Goal: Information Seeking & Learning: Learn about a topic

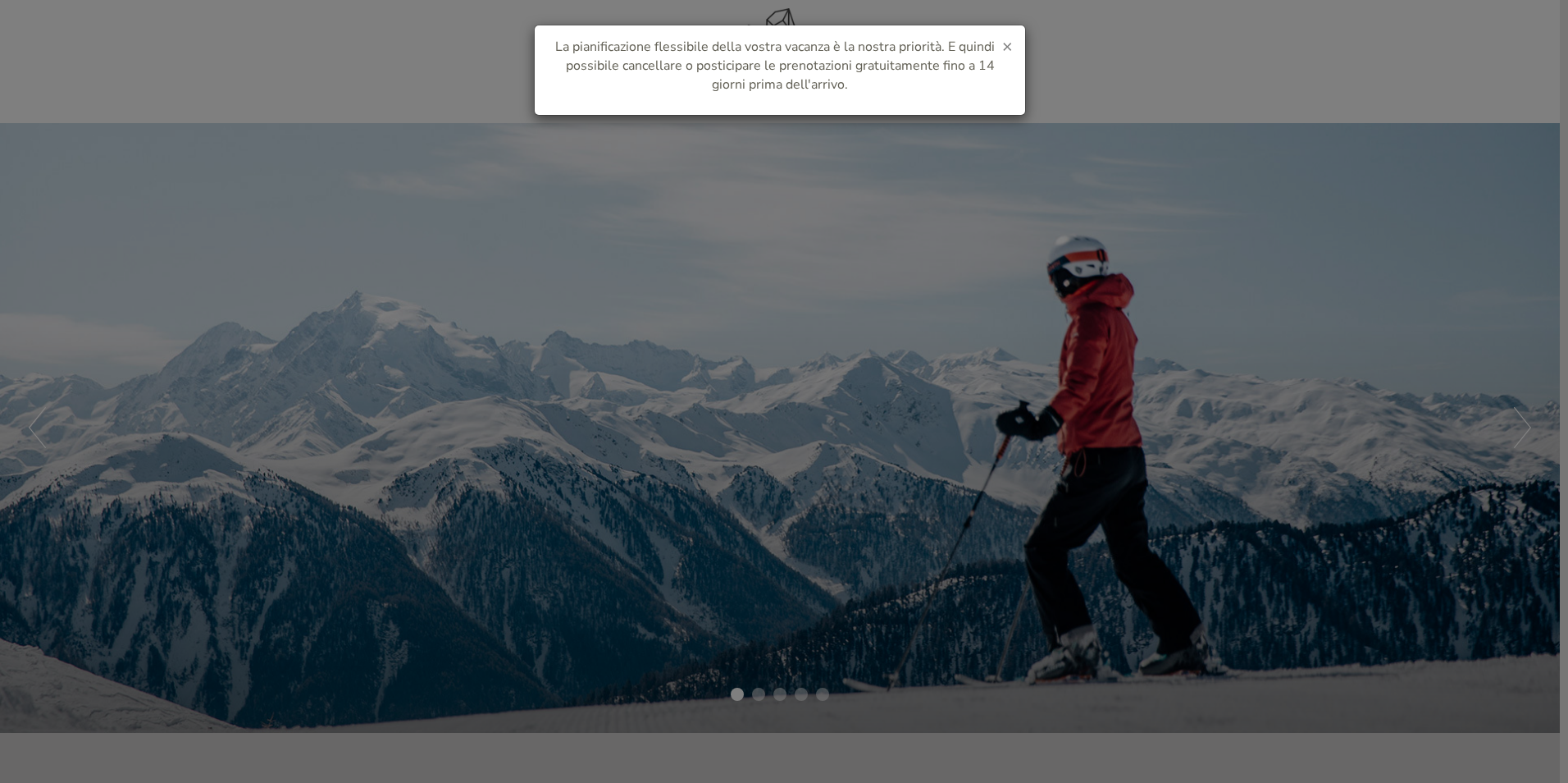
click at [1011, 43] on span "×" at bounding box center [1007, 46] width 10 height 23
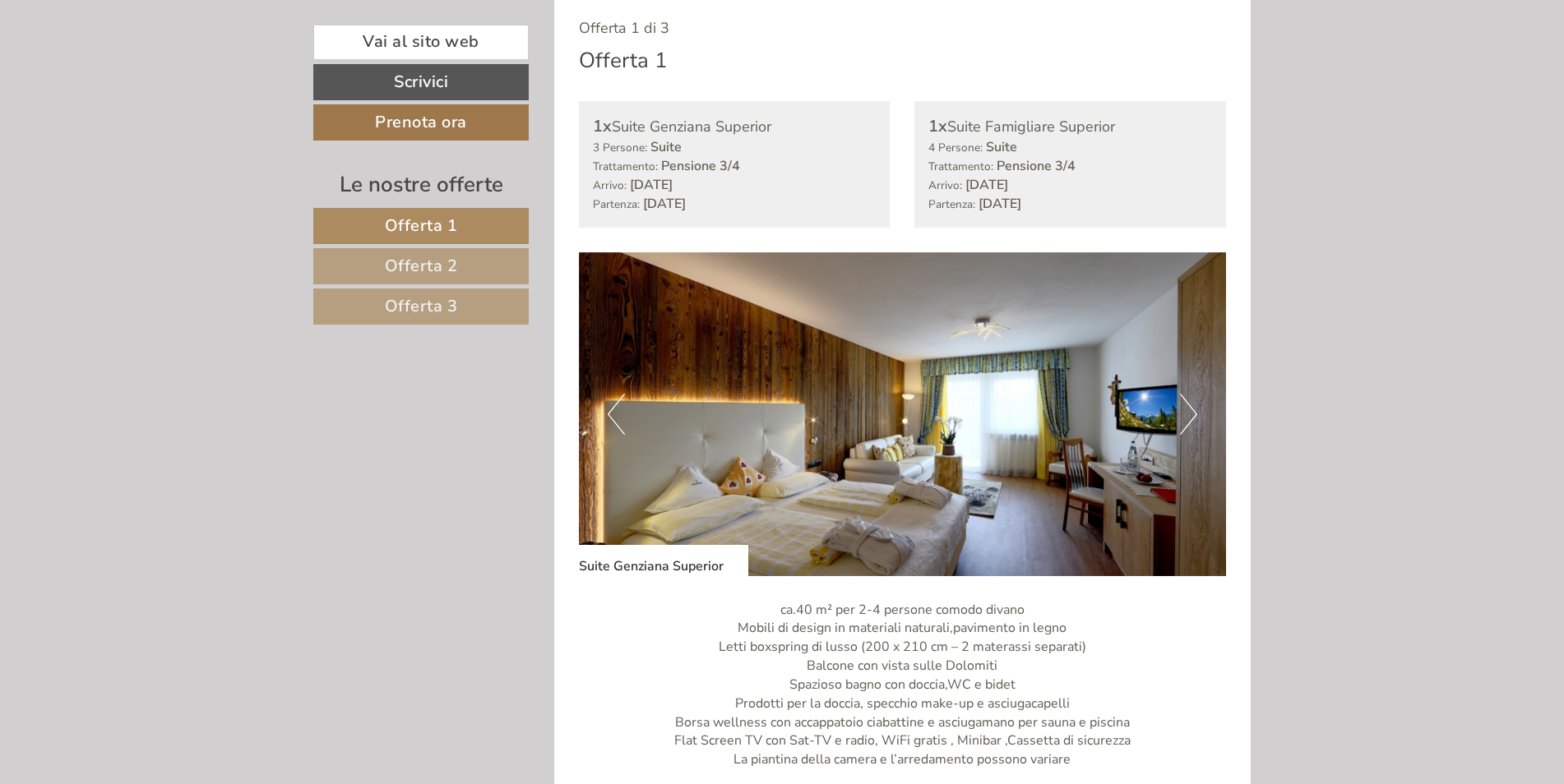
scroll to position [986, 0]
click at [1193, 421] on button "Next" at bounding box center [1188, 412] width 17 height 41
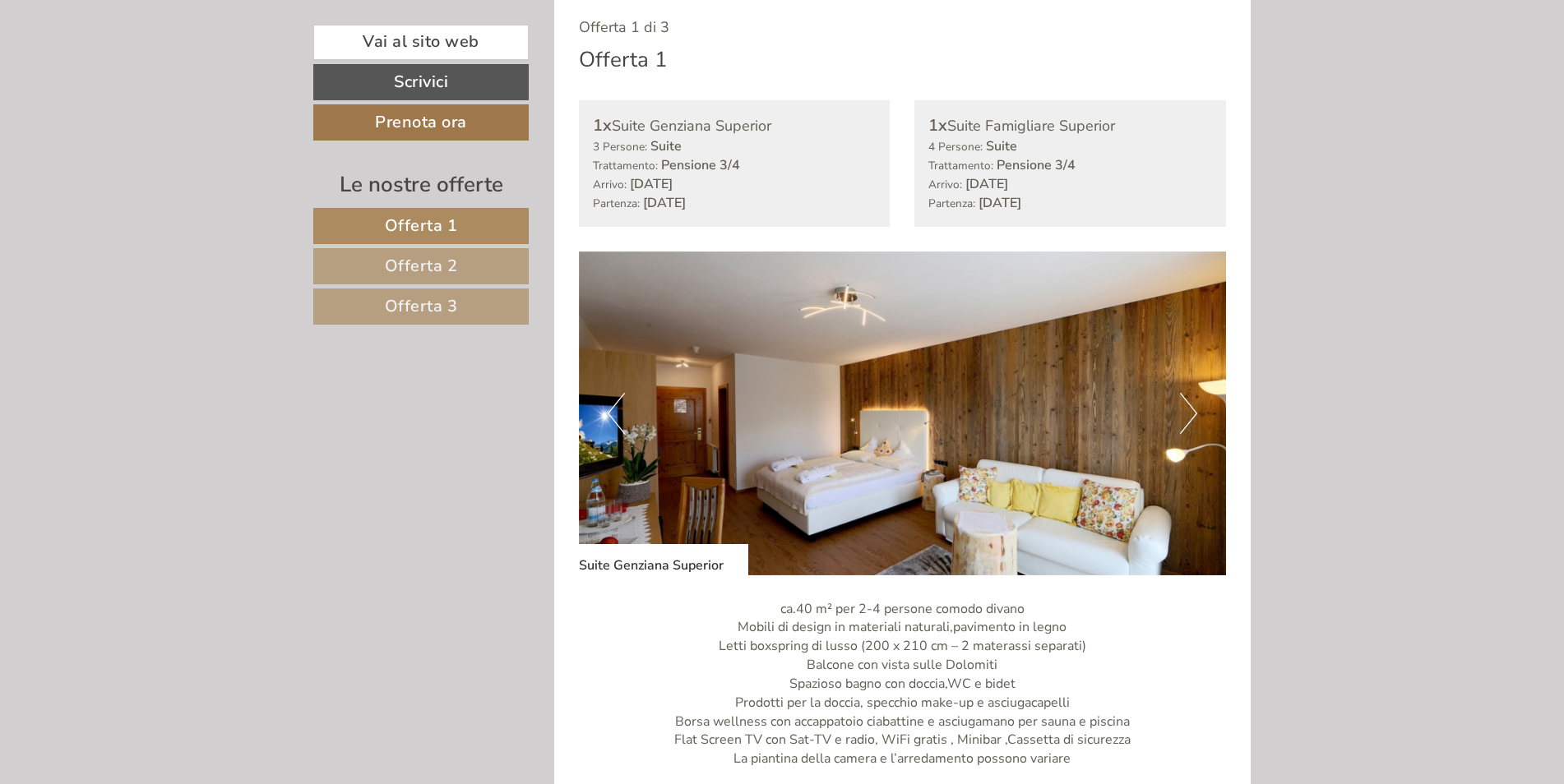
click at [1193, 421] on button "Next" at bounding box center [1188, 412] width 17 height 41
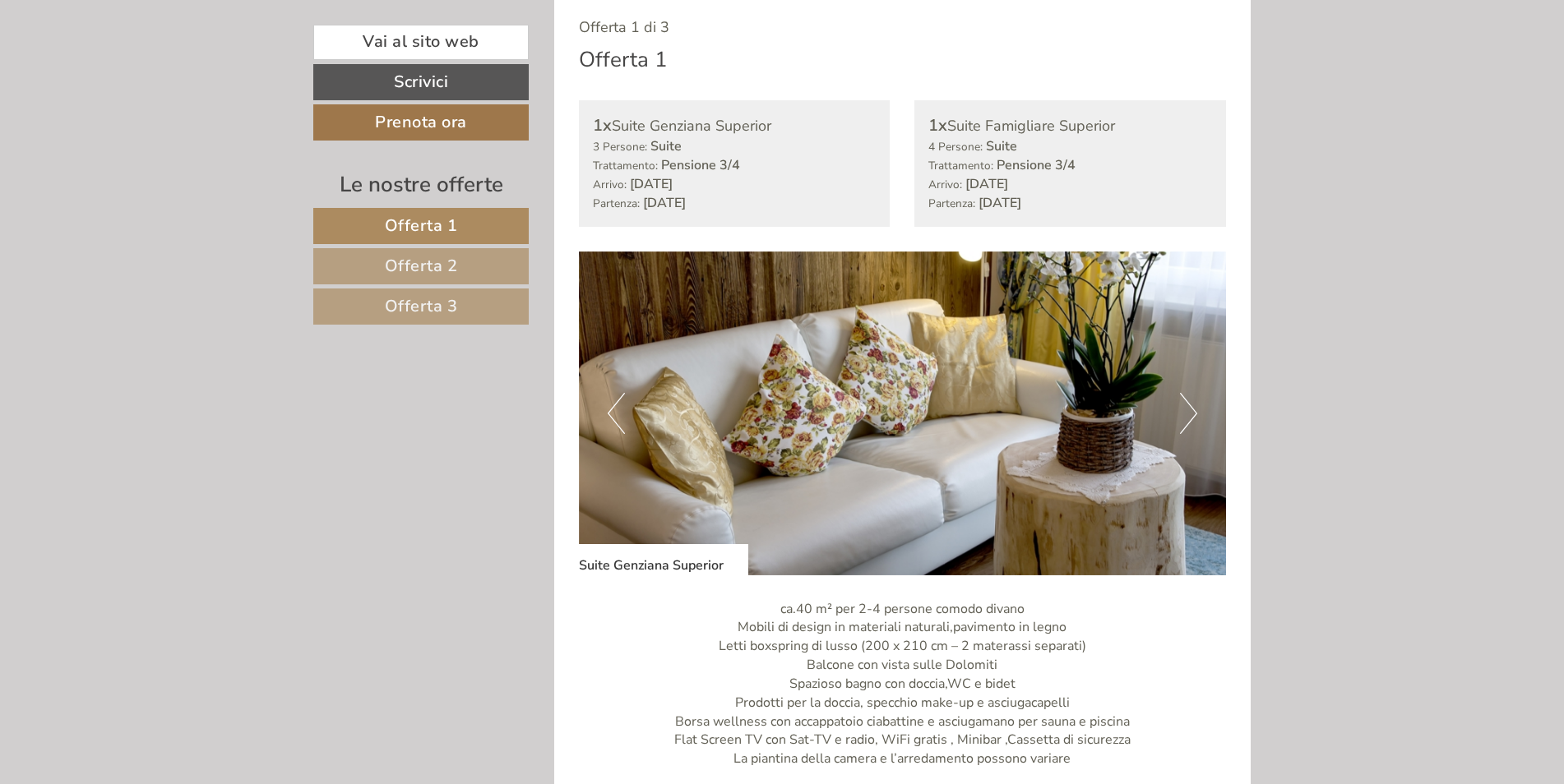
click at [1193, 421] on button "Next" at bounding box center [1188, 412] width 17 height 41
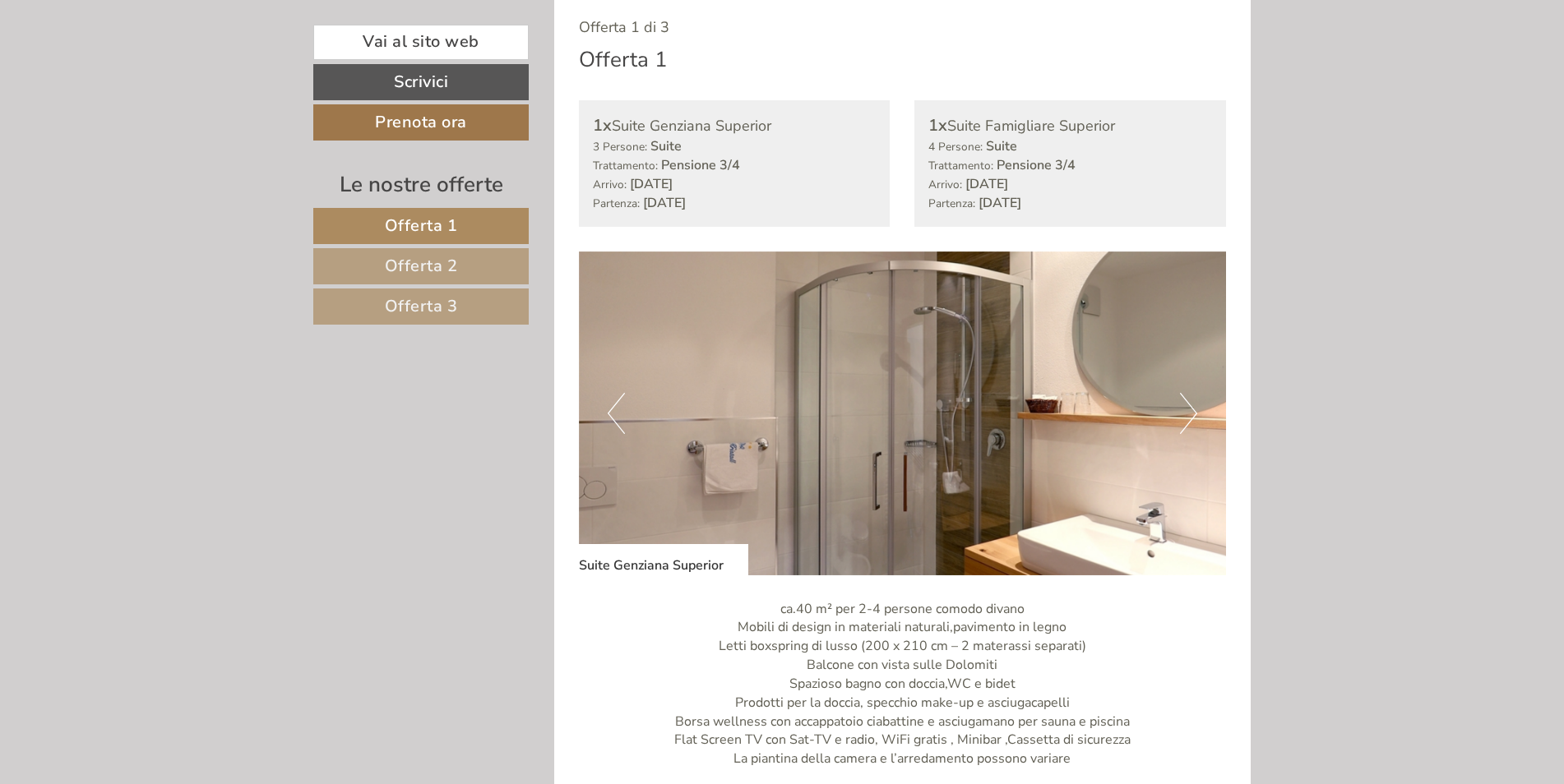
click at [1193, 421] on button "Next" at bounding box center [1188, 412] width 17 height 41
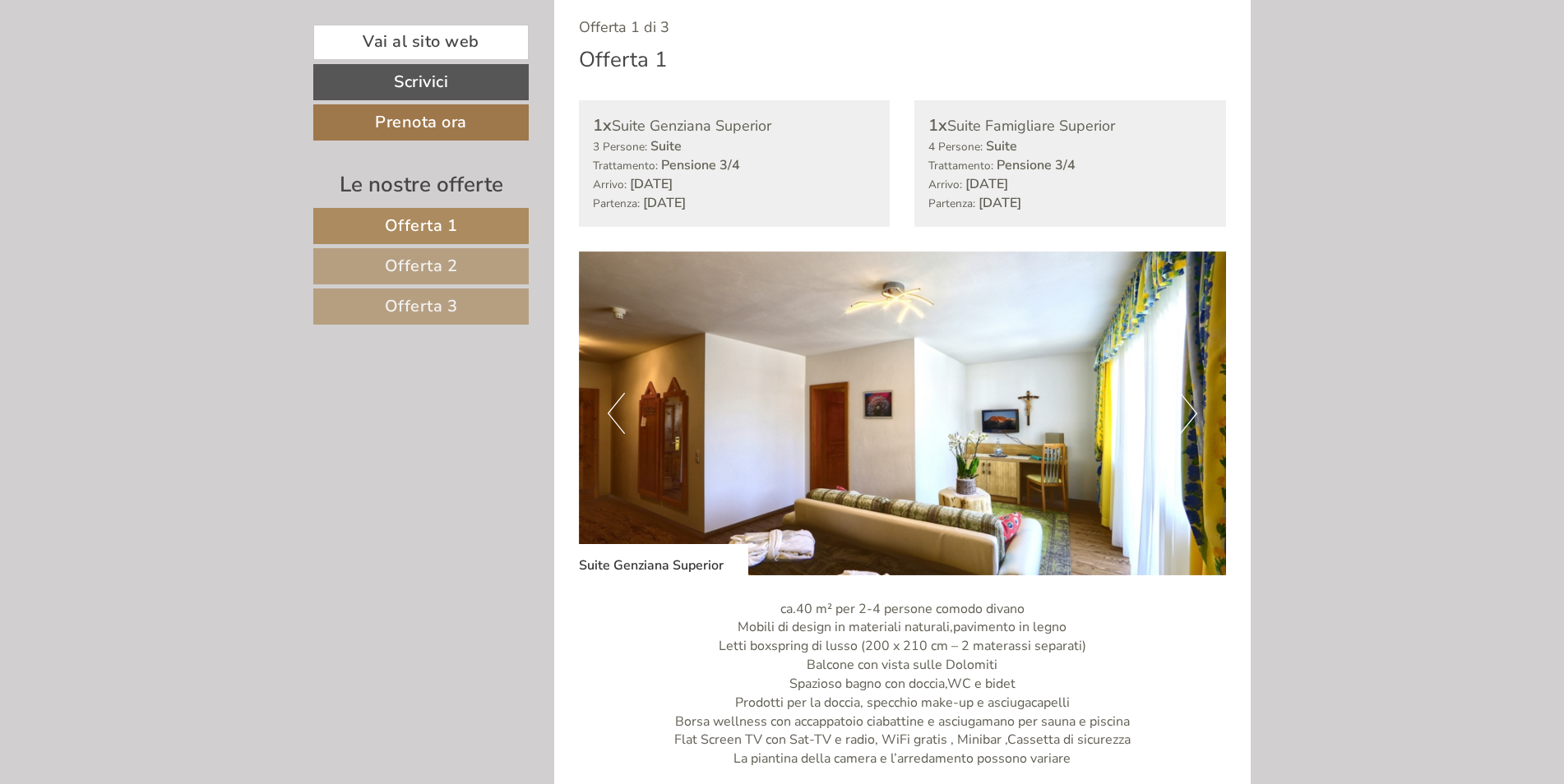
click at [1193, 421] on button "Next" at bounding box center [1188, 412] width 17 height 41
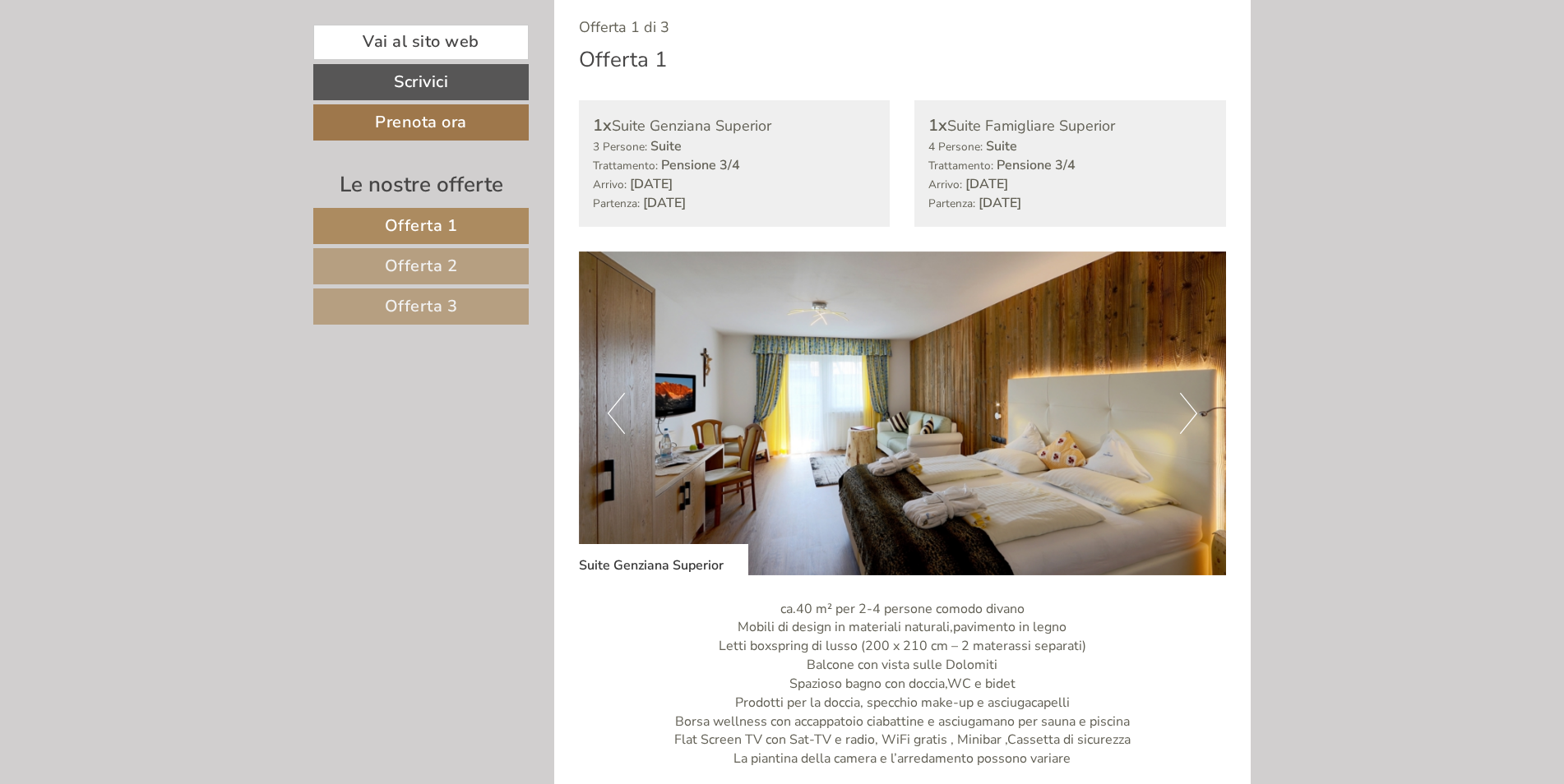
click at [1198, 408] on img at bounding box center [902, 413] width 647 height 324
click at [1188, 411] on button "Next" at bounding box center [1188, 412] width 17 height 41
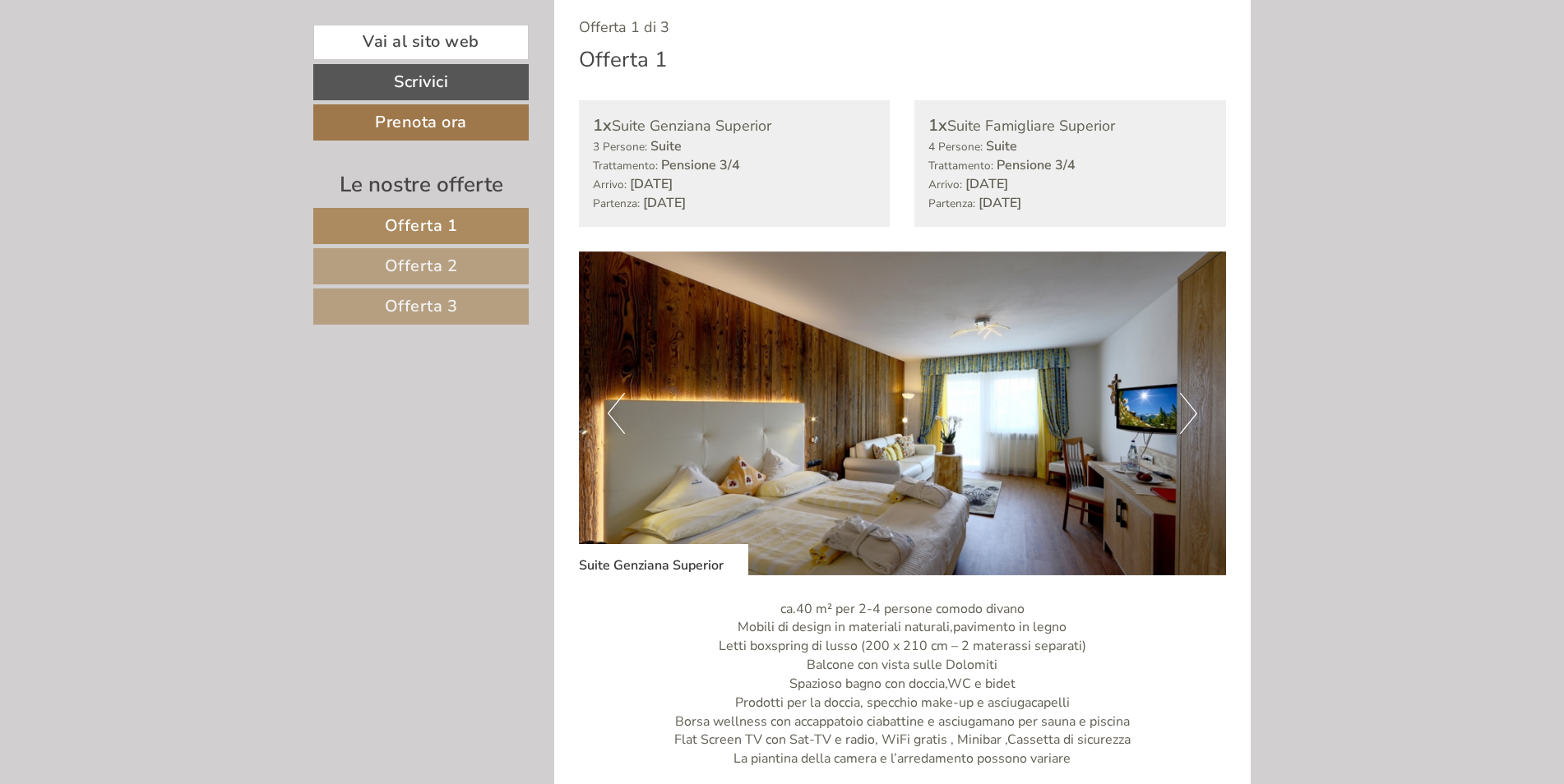
click at [1188, 411] on button "Next" at bounding box center [1188, 412] width 17 height 41
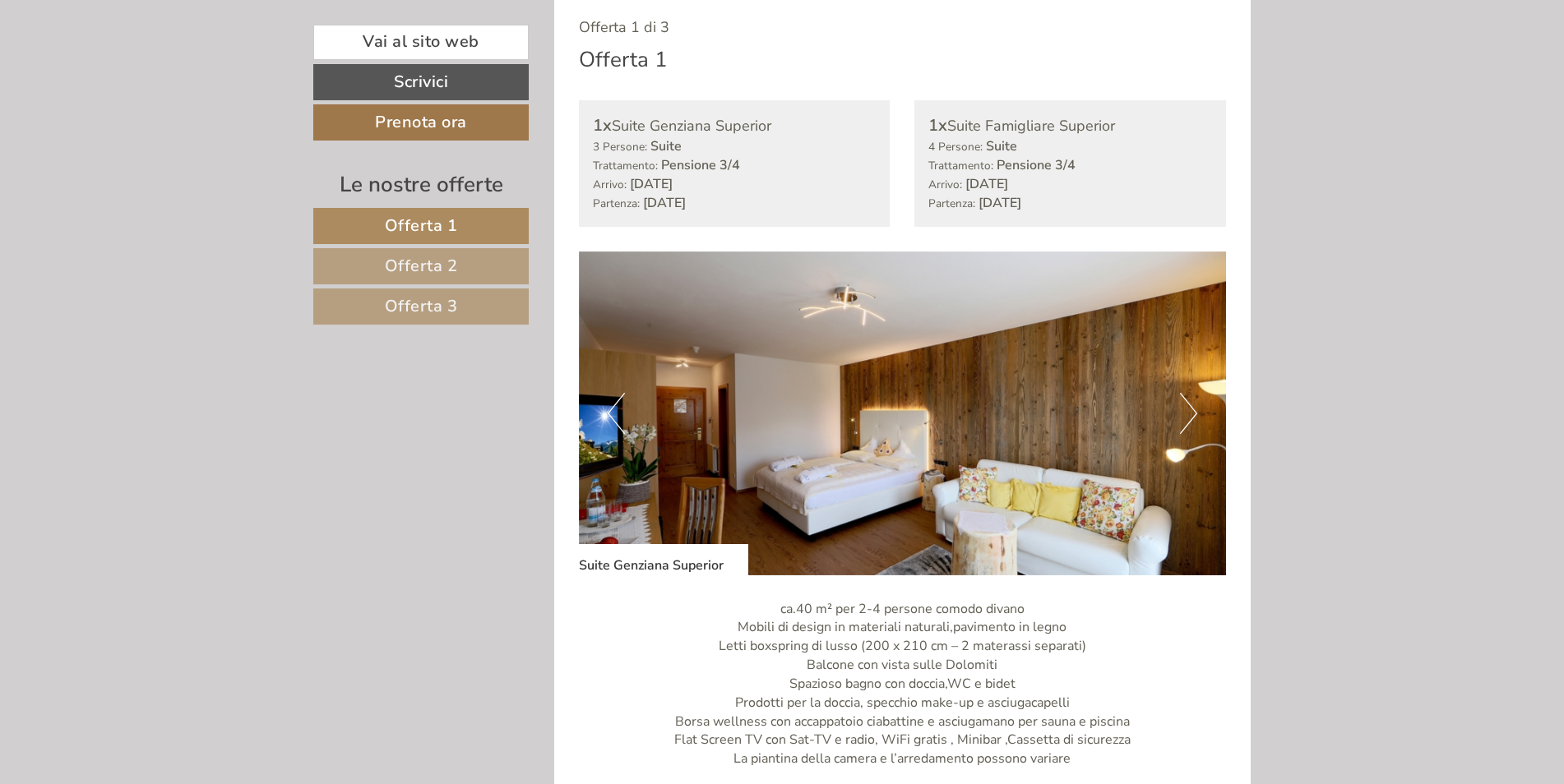
click at [1188, 411] on button "Next" at bounding box center [1188, 412] width 17 height 41
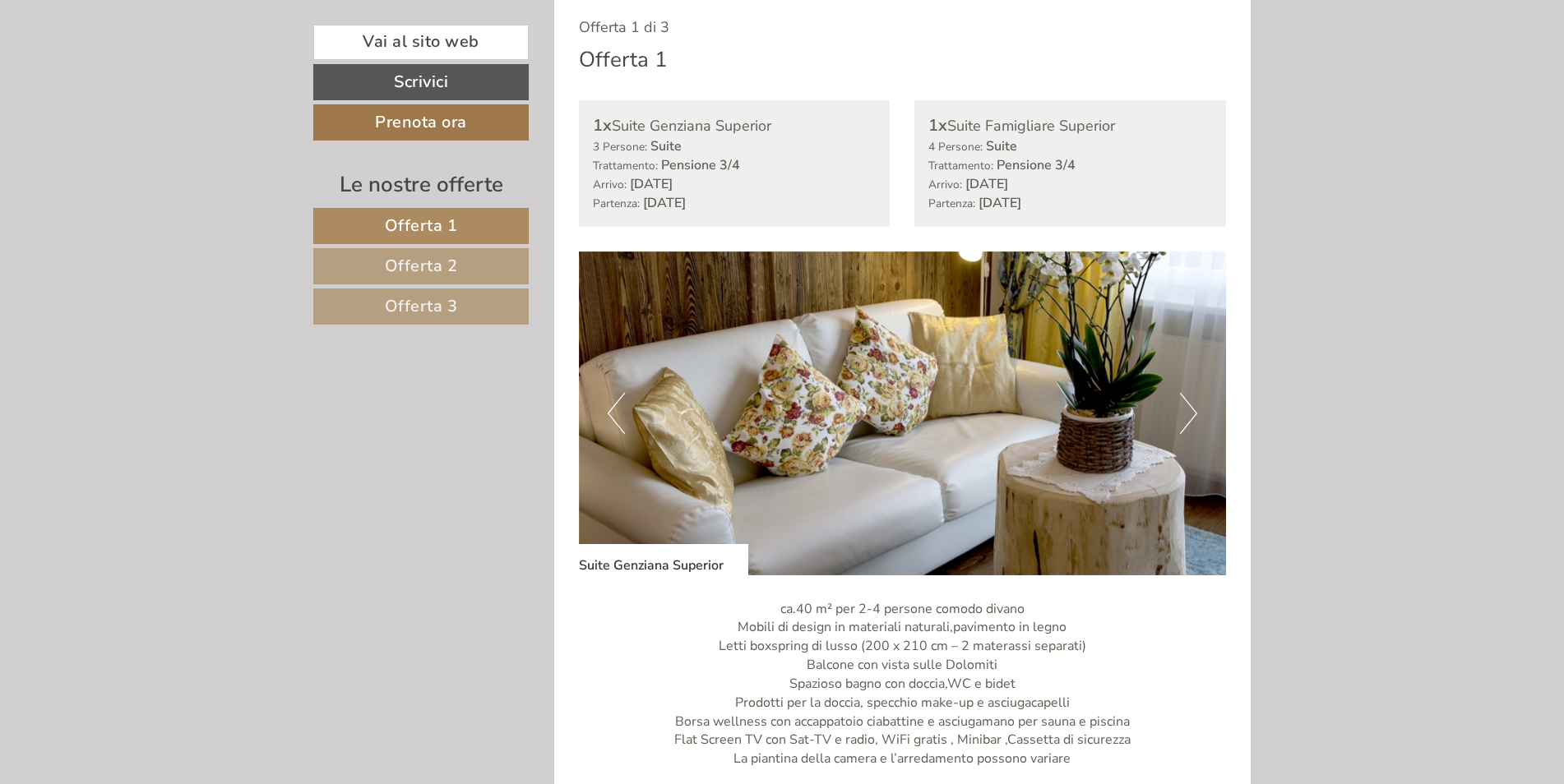
click at [1191, 405] on button "Next" at bounding box center [1188, 412] width 17 height 41
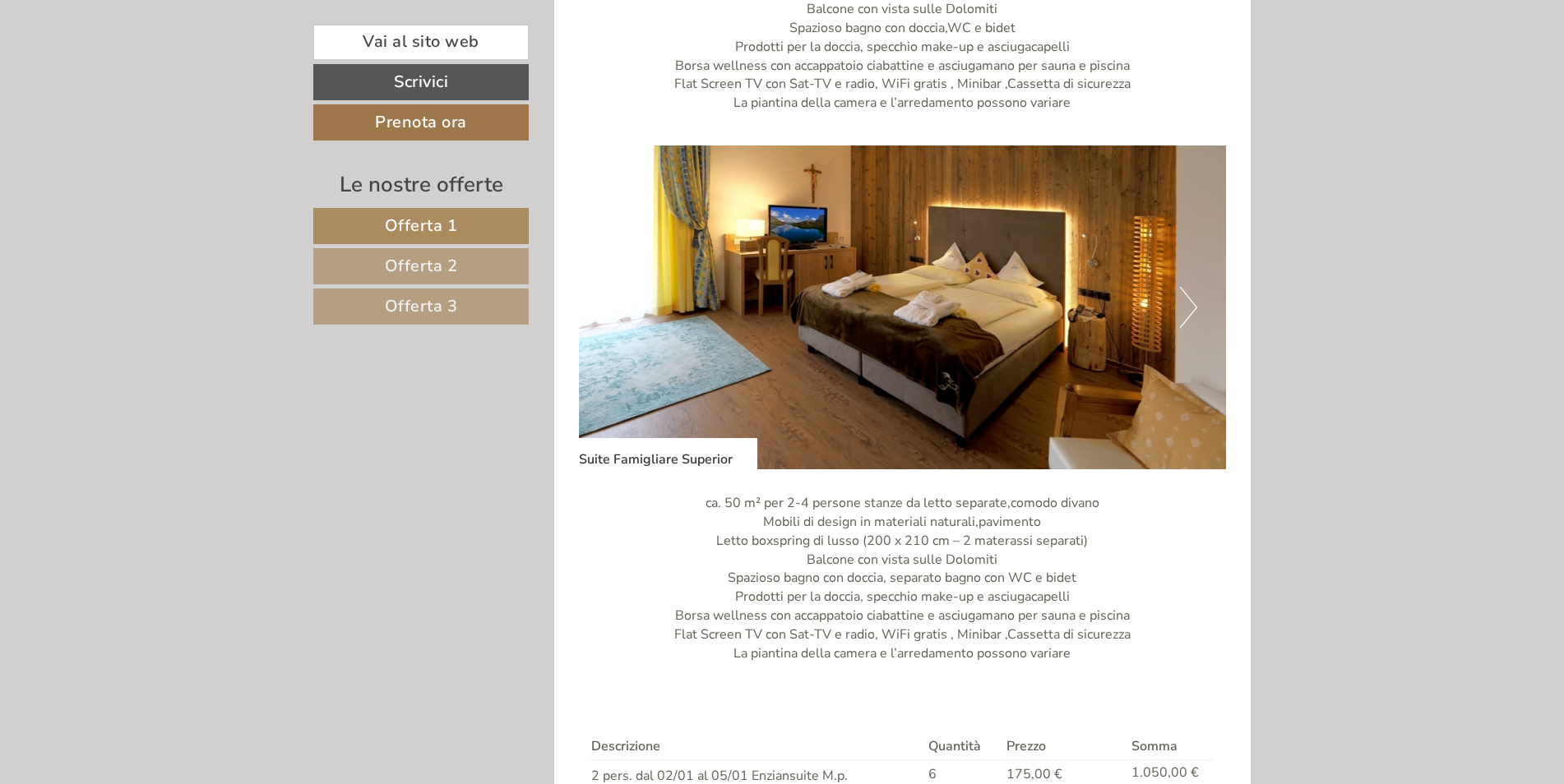
scroll to position [1643, 0]
click at [1192, 296] on button "Next" at bounding box center [1188, 306] width 17 height 41
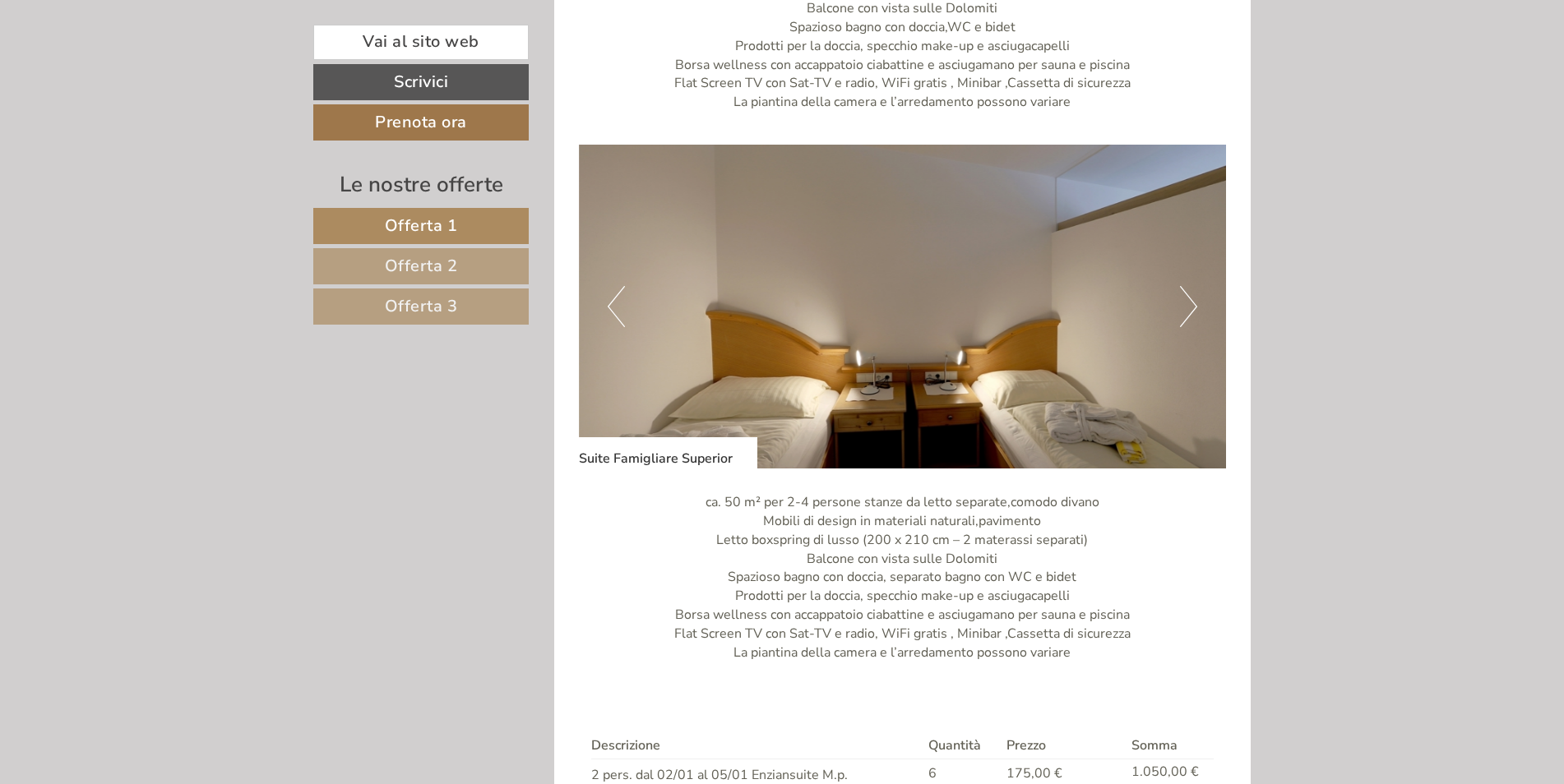
click at [1192, 295] on button "Next" at bounding box center [1188, 306] width 17 height 41
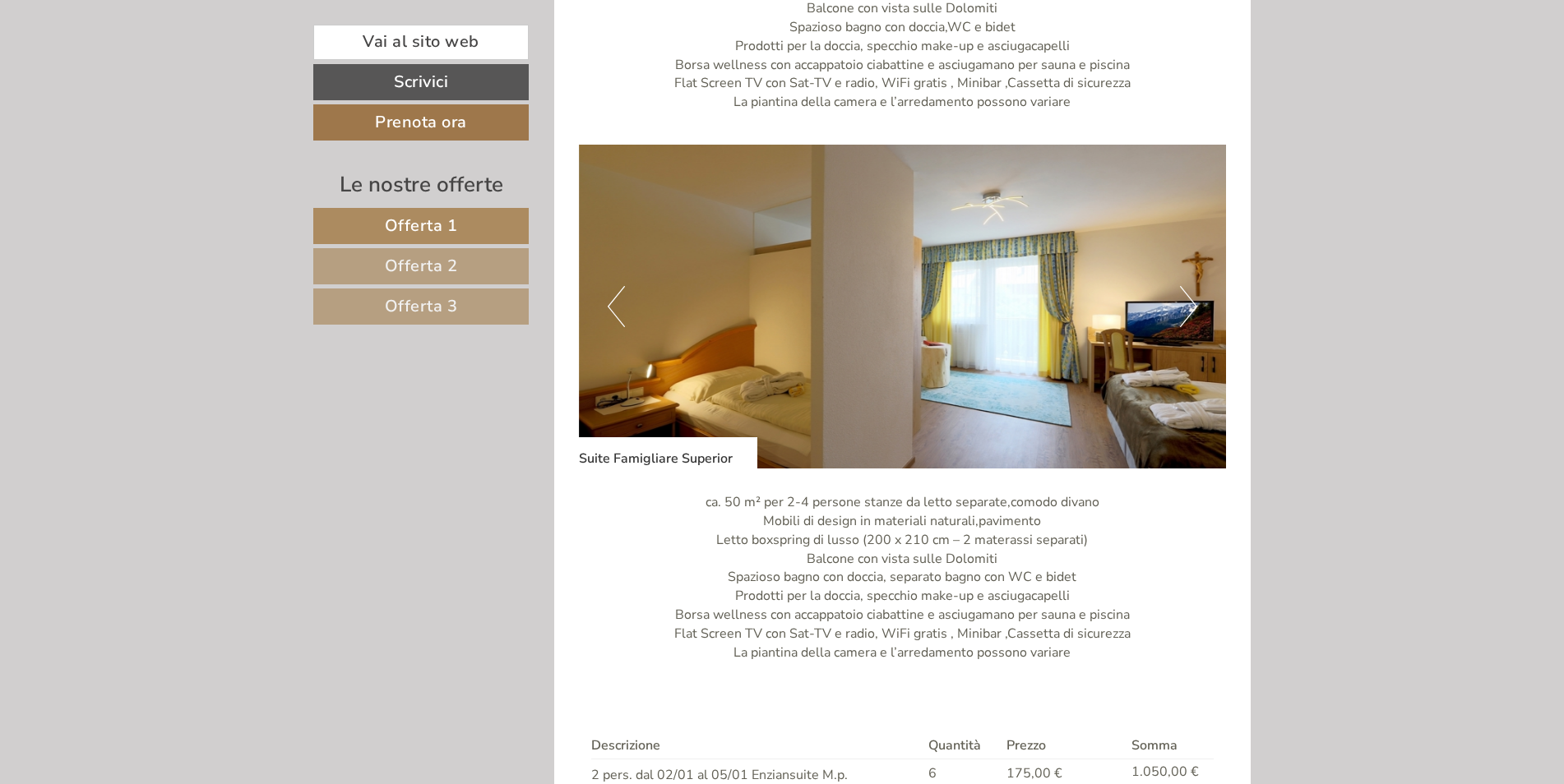
click at [1192, 295] on button "Next" at bounding box center [1188, 306] width 17 height 41
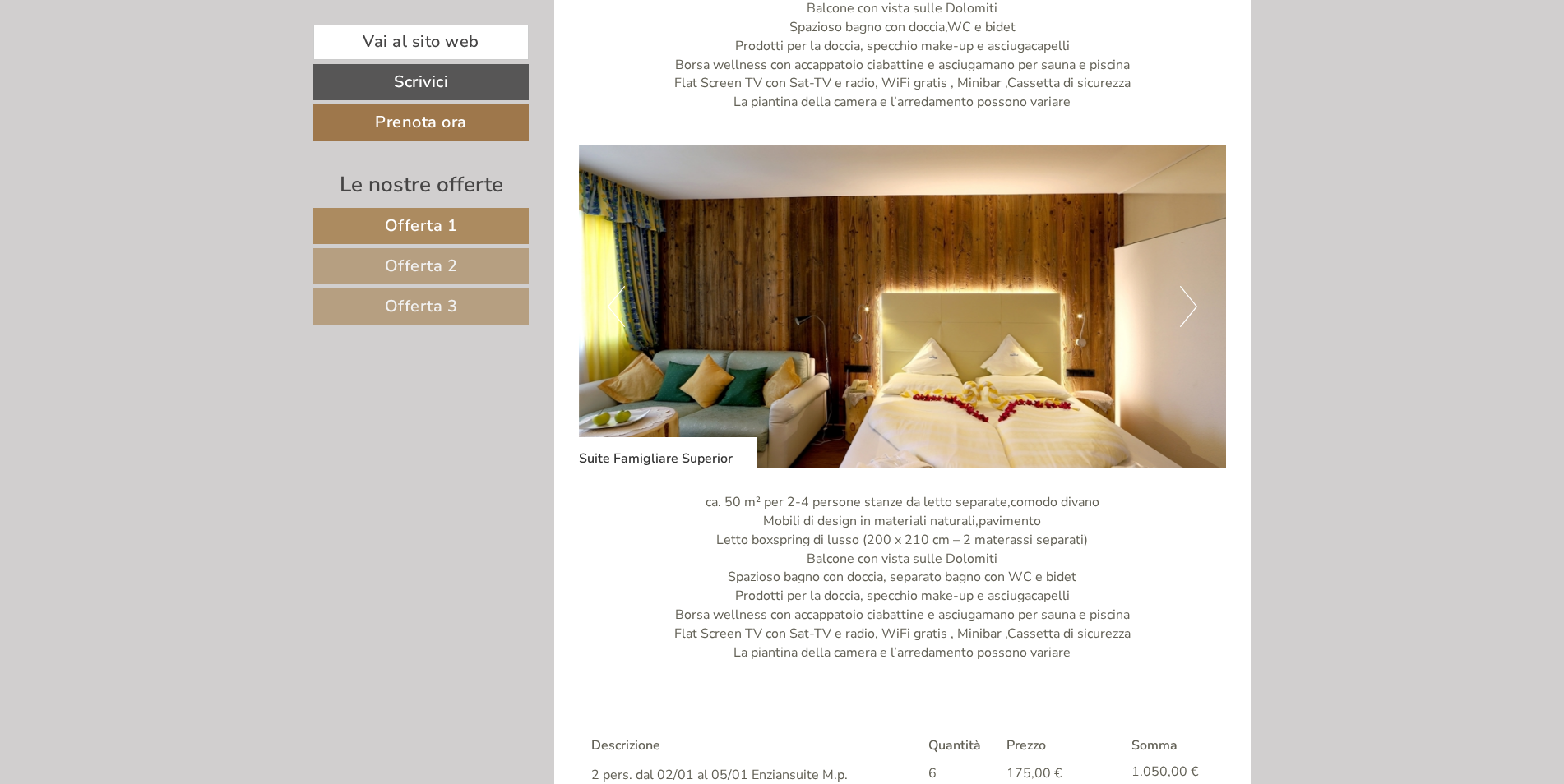
click at [1192, 295] on button "Next" at bounding box center [1188, 306] width 17 height 41
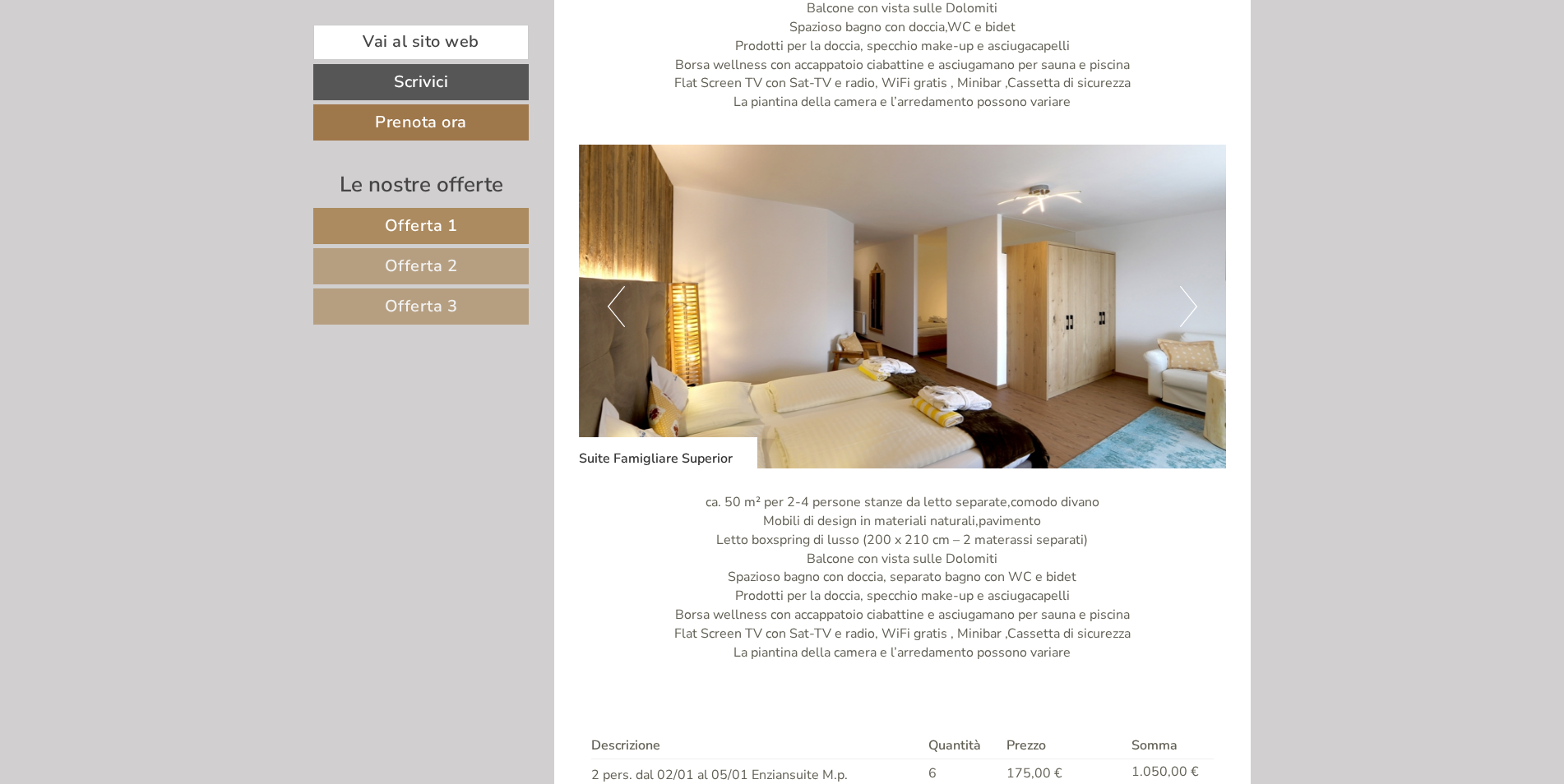
click at [1192, 295] on button "Next" at bounding box center [1188, 306] width 17 height 41
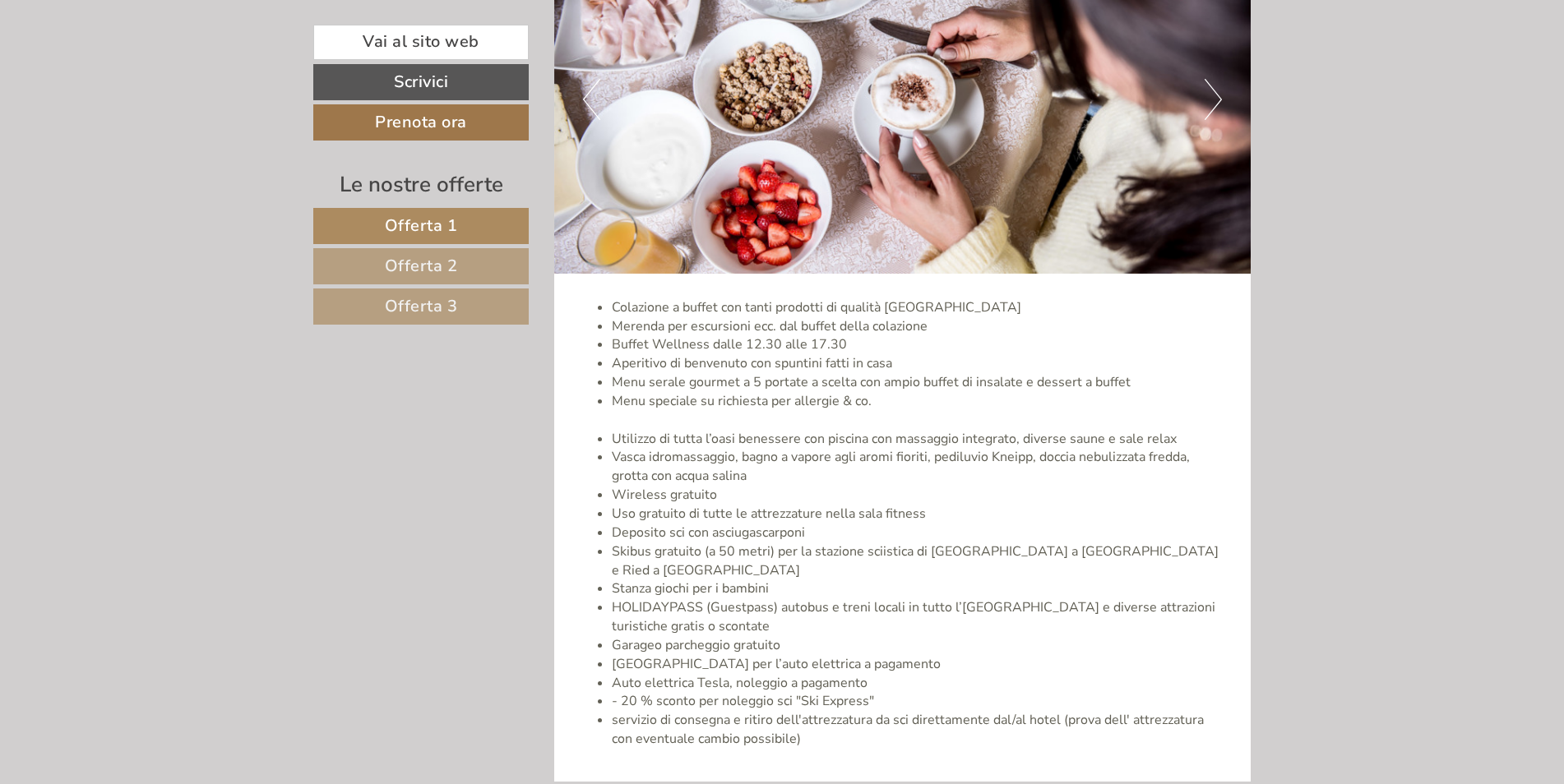
scroll to position [5176, 0]
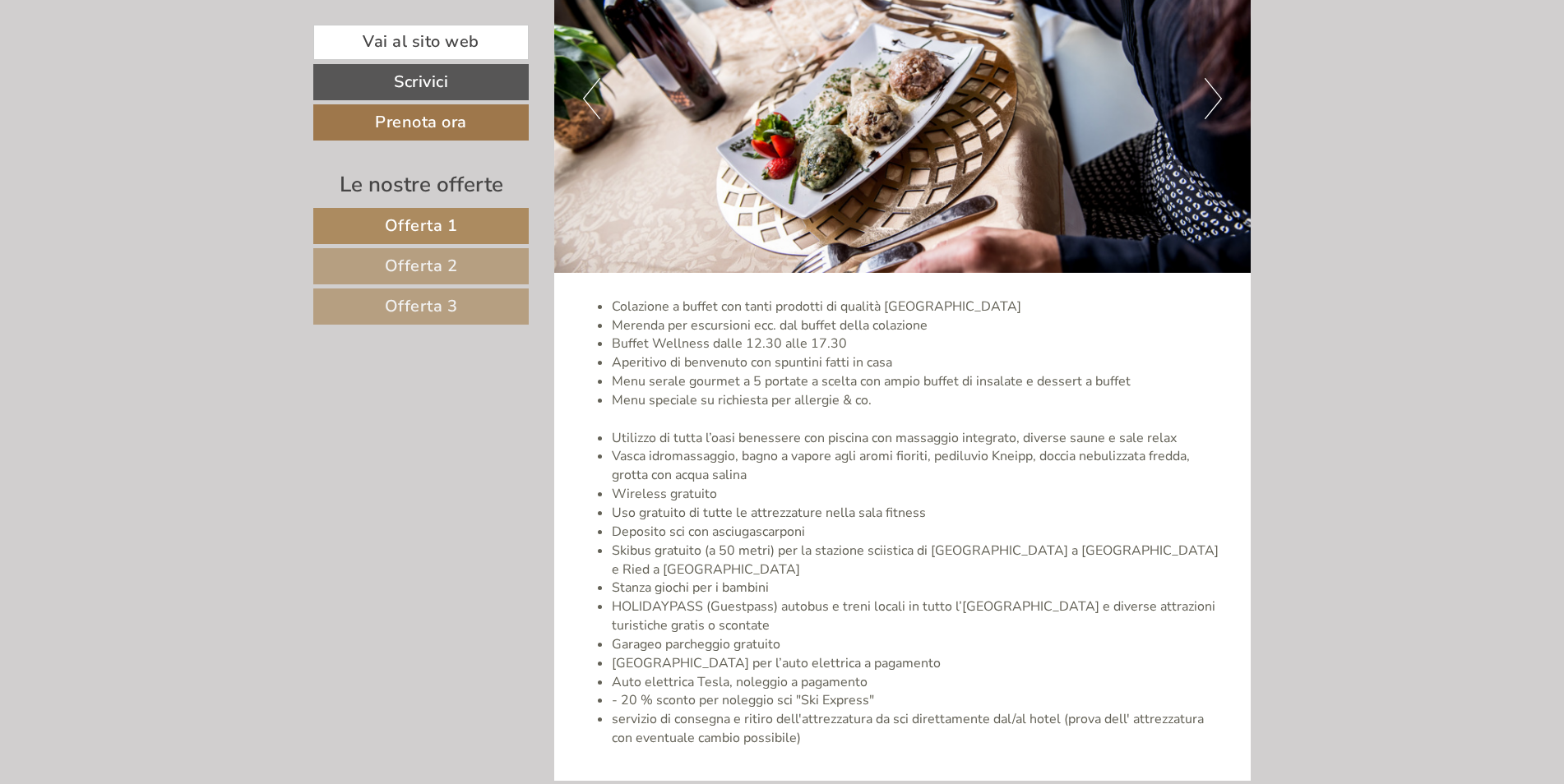
click at [745, 331] on li "Merenda per escursioni ecc. dal buffet della colazione" at bounding box center [918, 326] width 615 height 19
click at [745, 330] on li "Merenda per escursioni ecc. dal buffet della colazione" at bounding box center [918, 326] width 615 height 19
drag, startPoint x: 745, startPoint y: 330, endPoint x: 755, endPoint y: 338, distance: 12.8
click at [755, 338] on li "Buffet Wellness dalle 12.30 alle 17.30" at bounding box center [918, 344] width 615 height 19
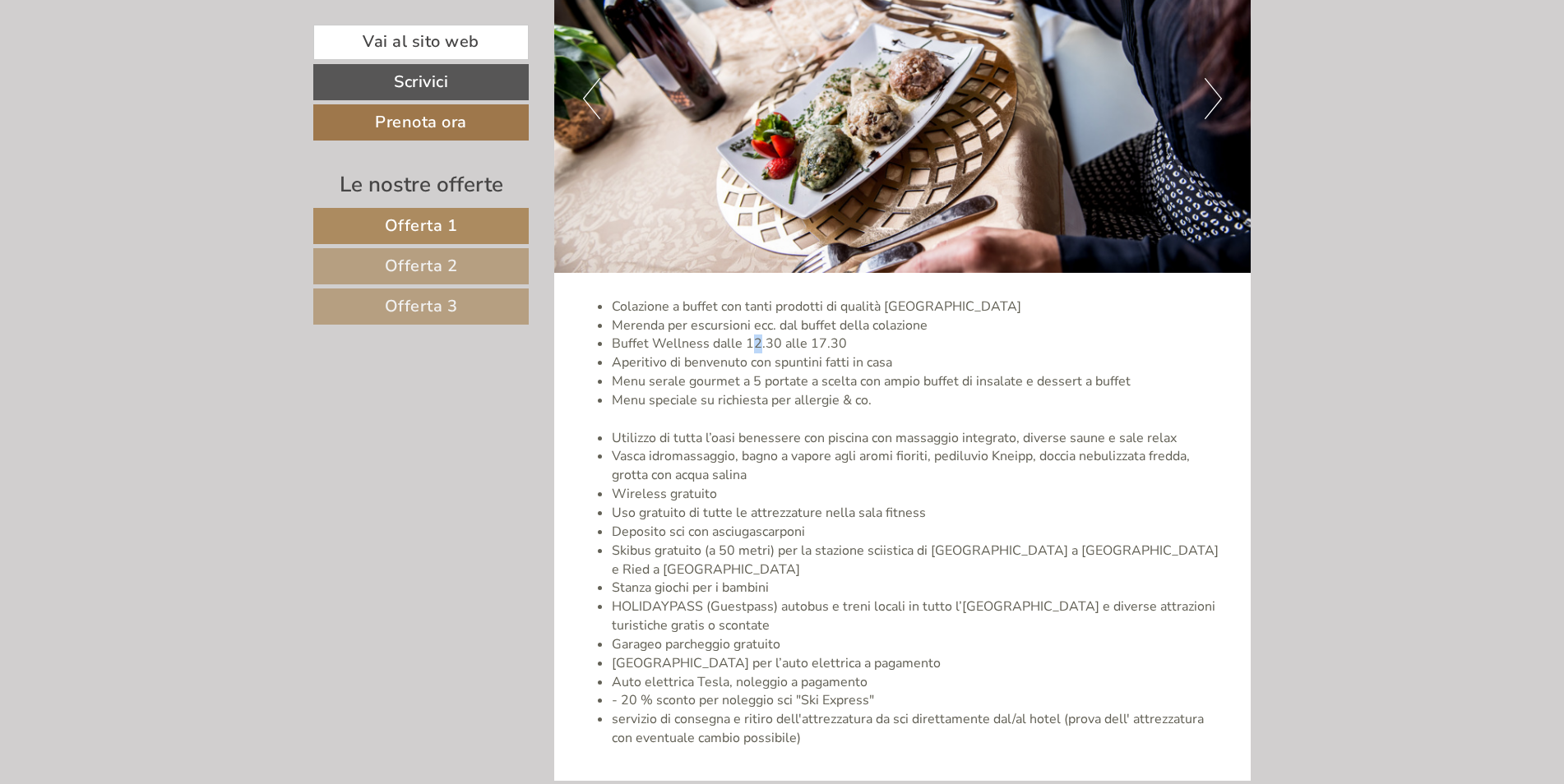
click at [755, 338] on li "Buffet Wellness dalle 12.30 alle 17.30" at bounding box center [918, 344] width 615 height 19
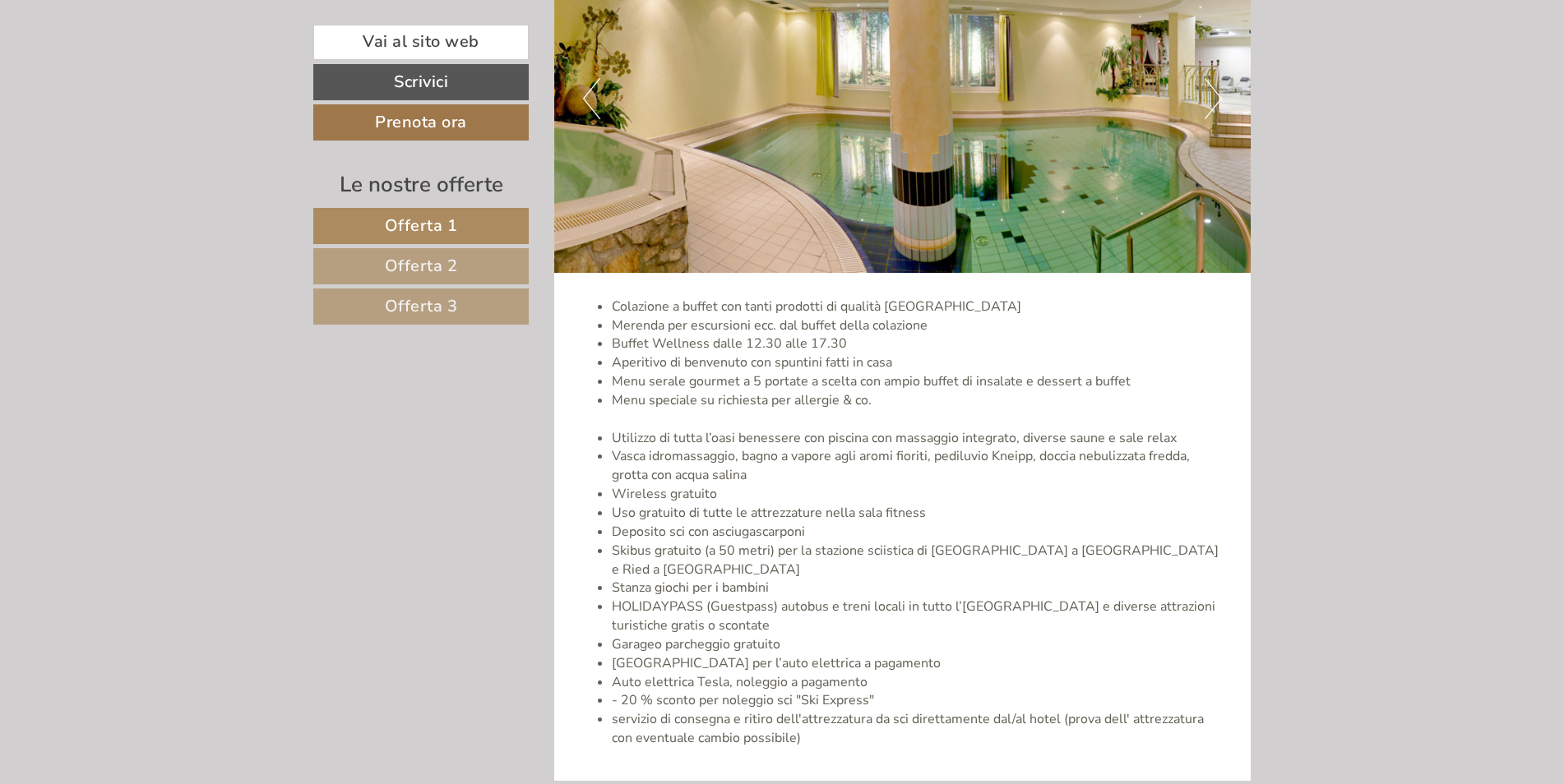
drag, startPoint x: 755, startPoint y: 338, endPoint x: 842, endPoint y: 374, distance: 94.2
click at [844, 374] on li "Menu serale gourmet a 5 portate a scelta con ampio buffet di insalate e dessert…" at bounding box center [918, 382] width 615 height 19
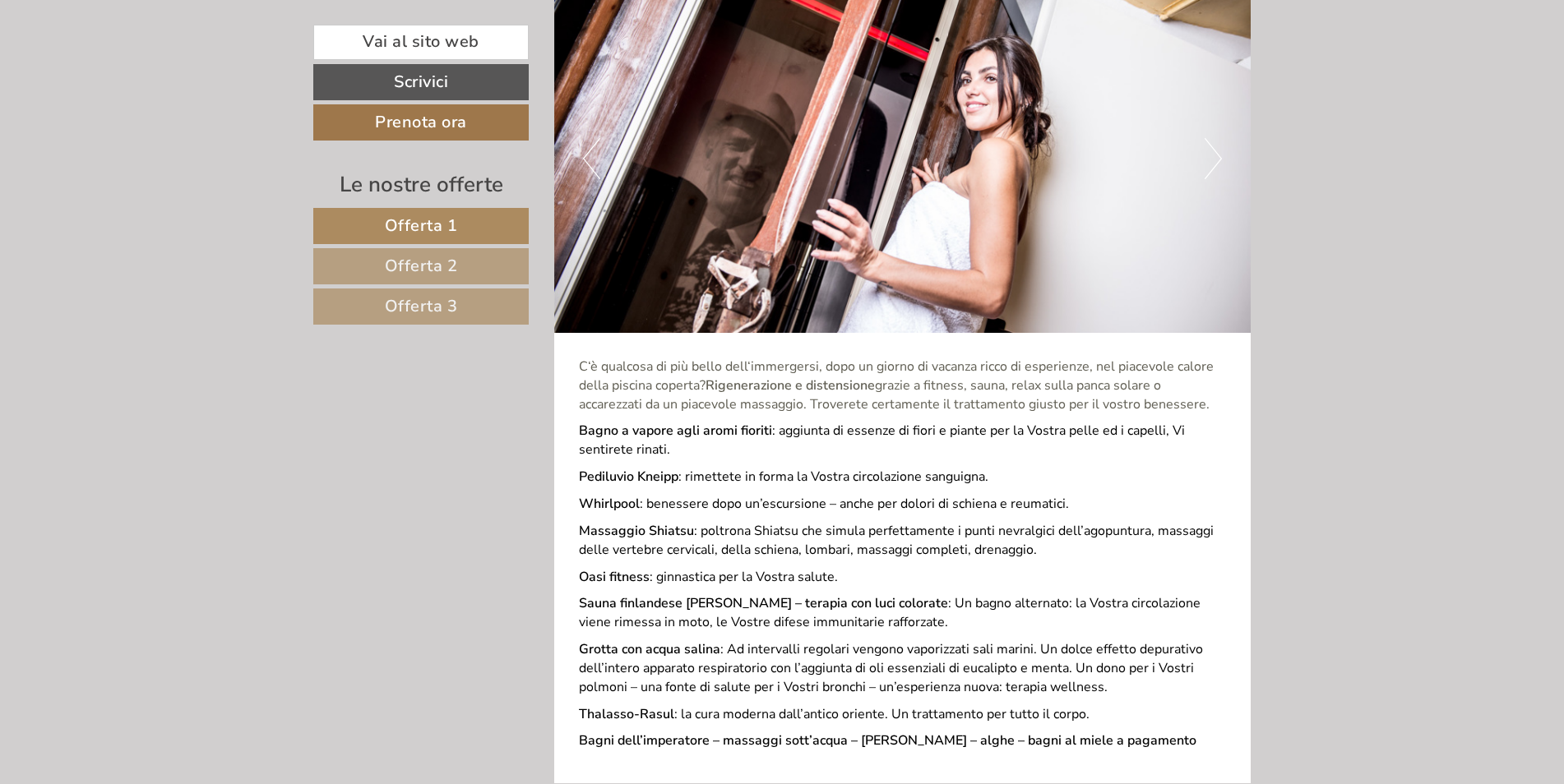
scroll to position [5998, 0]
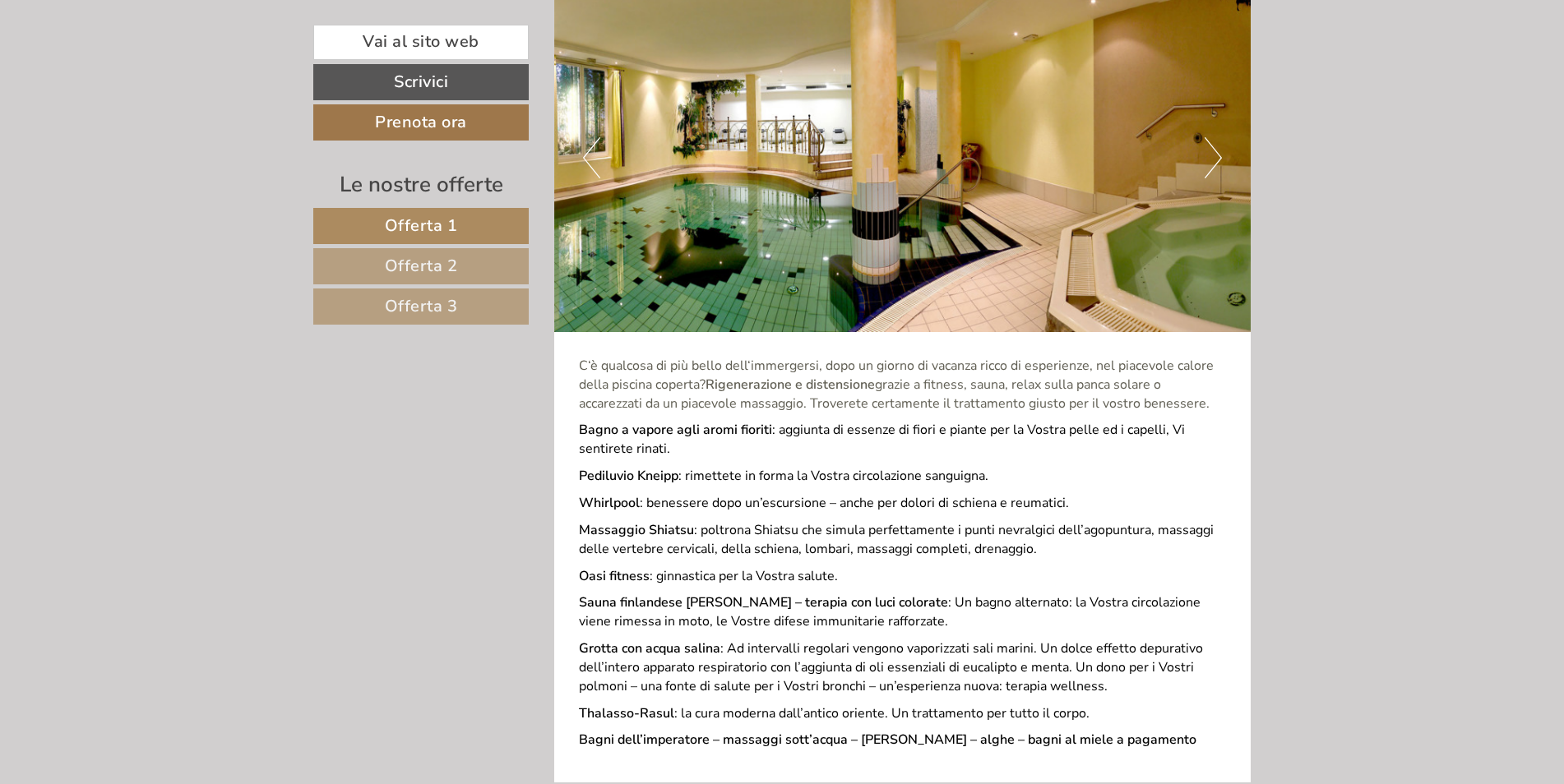
click at [1207, 137] on button "Next" at bounding box center [1213, 157] width 17 height 41
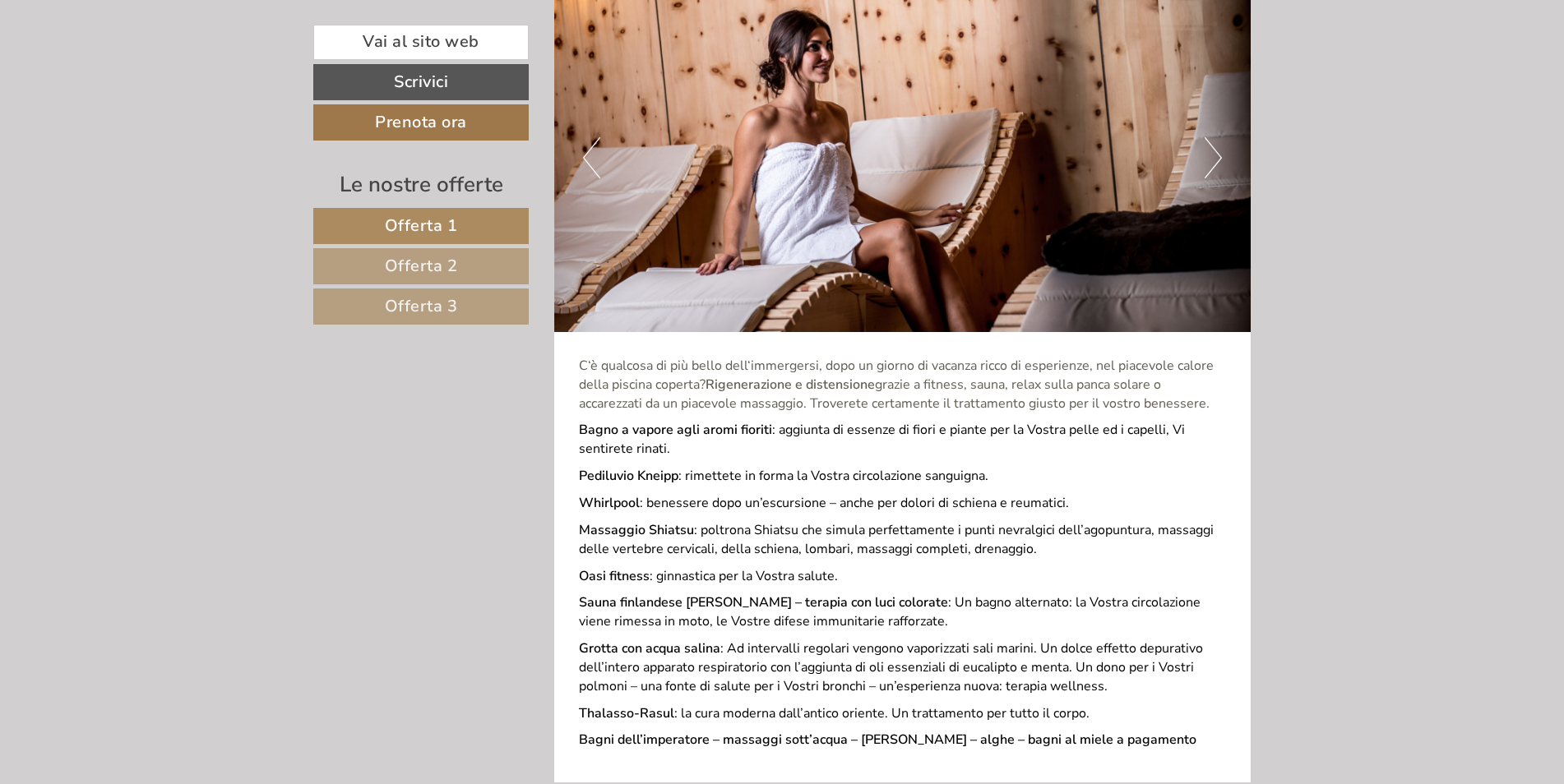
click at [1211, 137] on button "Next" at bounding box center [1213, 157] width 17 height 41
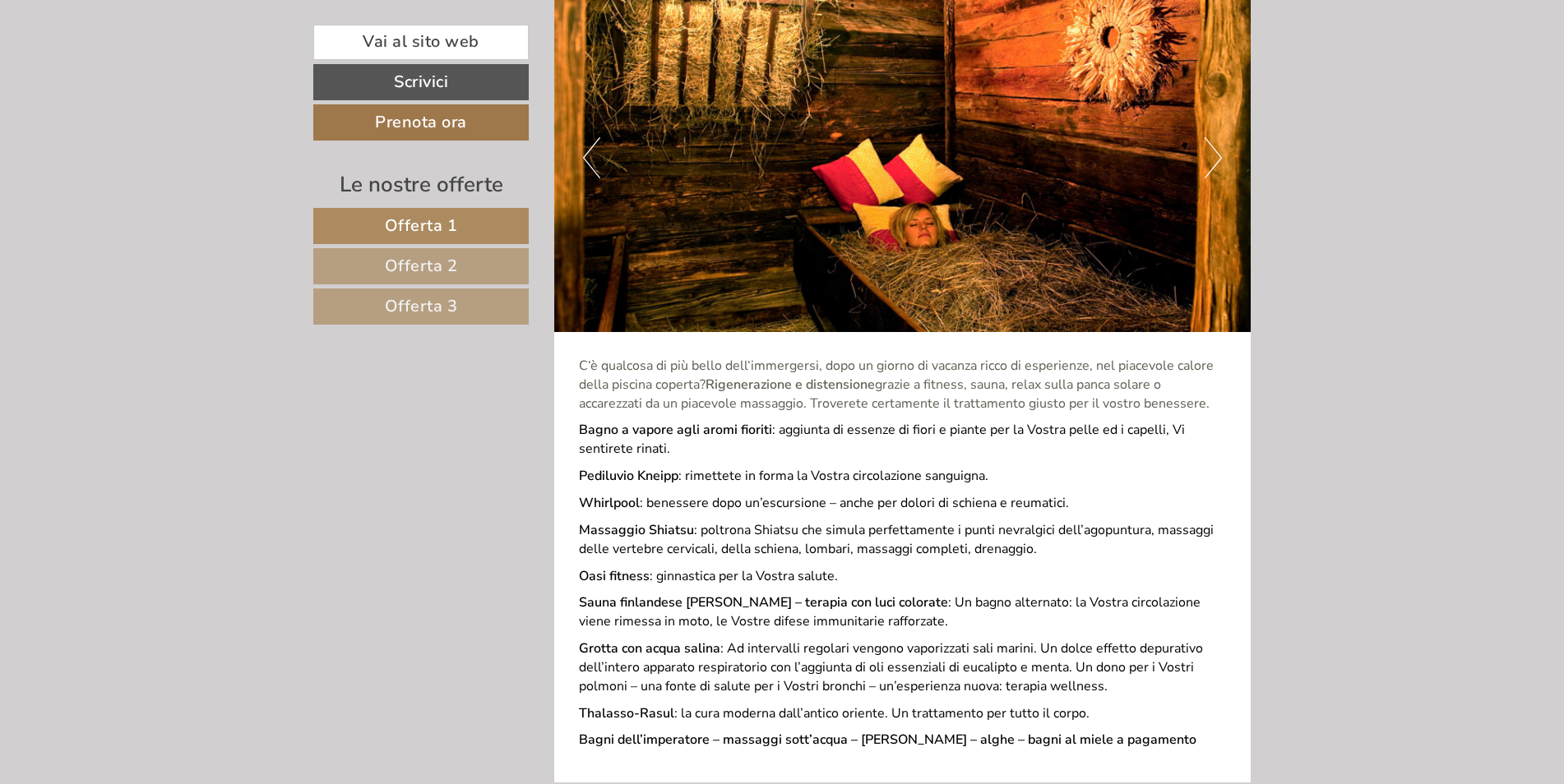
click at [1211, 137] on button "Next" at bounding box center [1213, 157] width 17 height 41
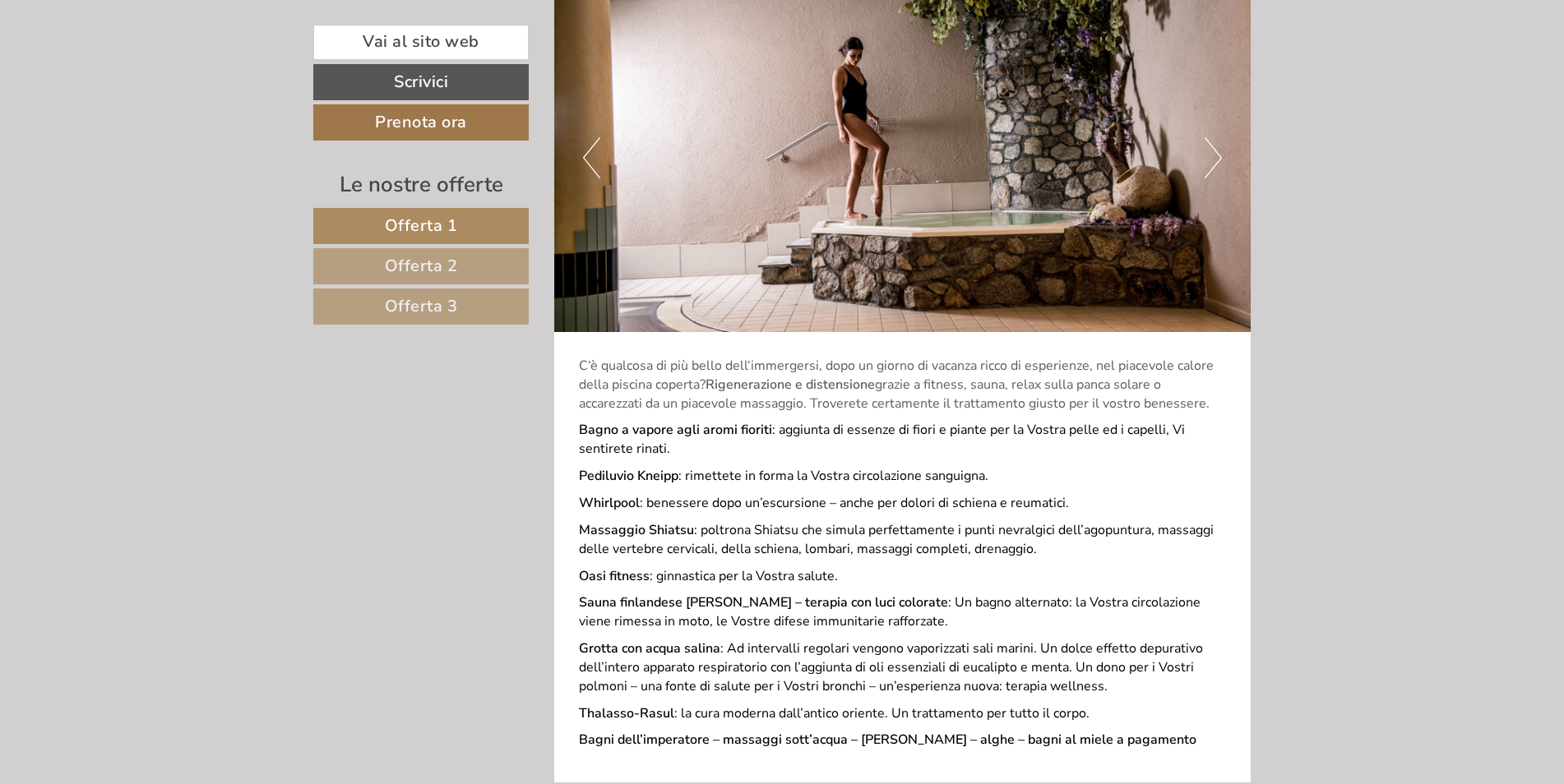
click at [591, 137] on button "Previous" at bounding box center [591, 157] width 17 height 41
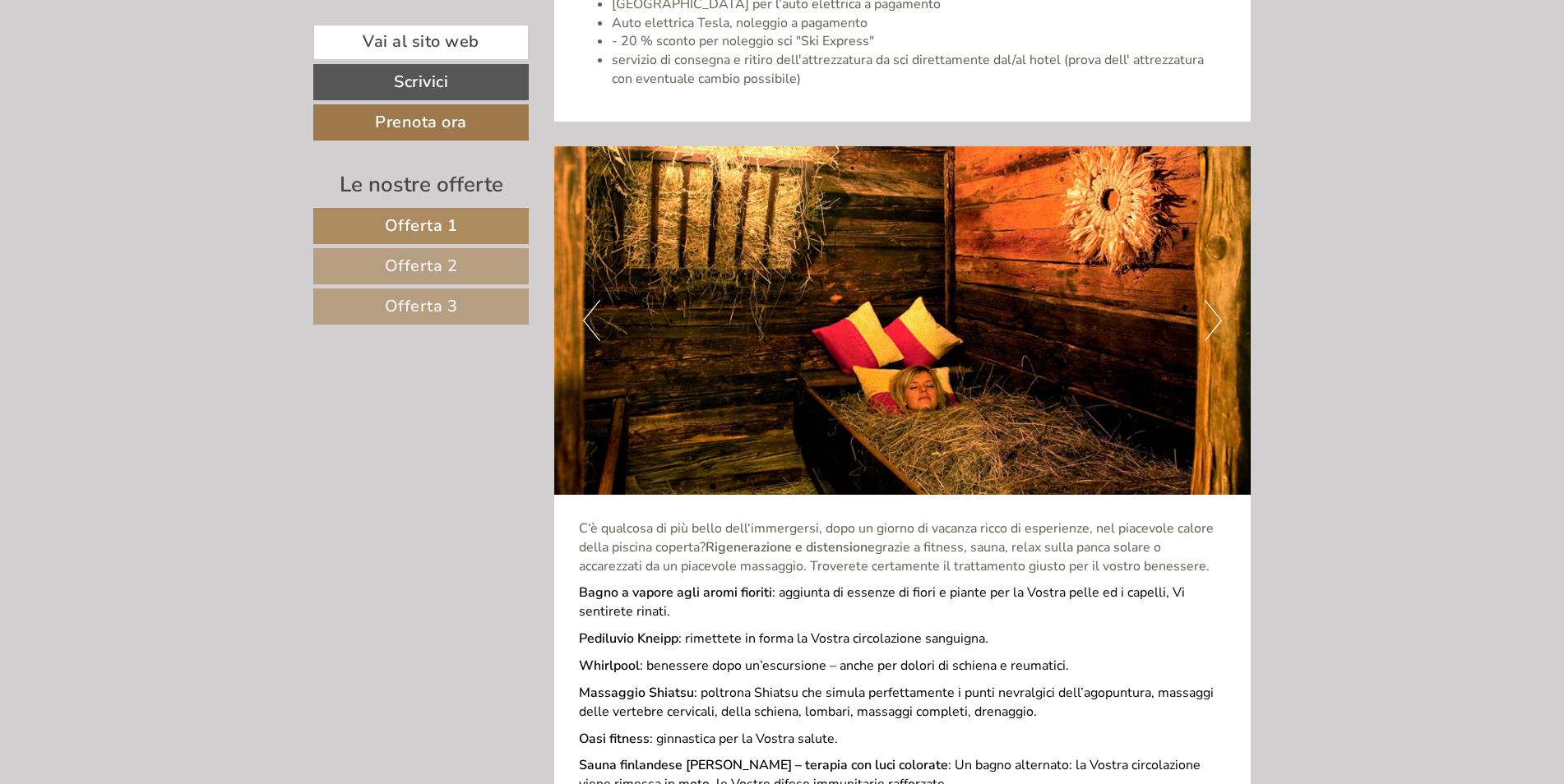
scroll to position [5835, 0]
click at [1219, 301] on button "Next" at bounding box center [1213, 321] width 17 height 41
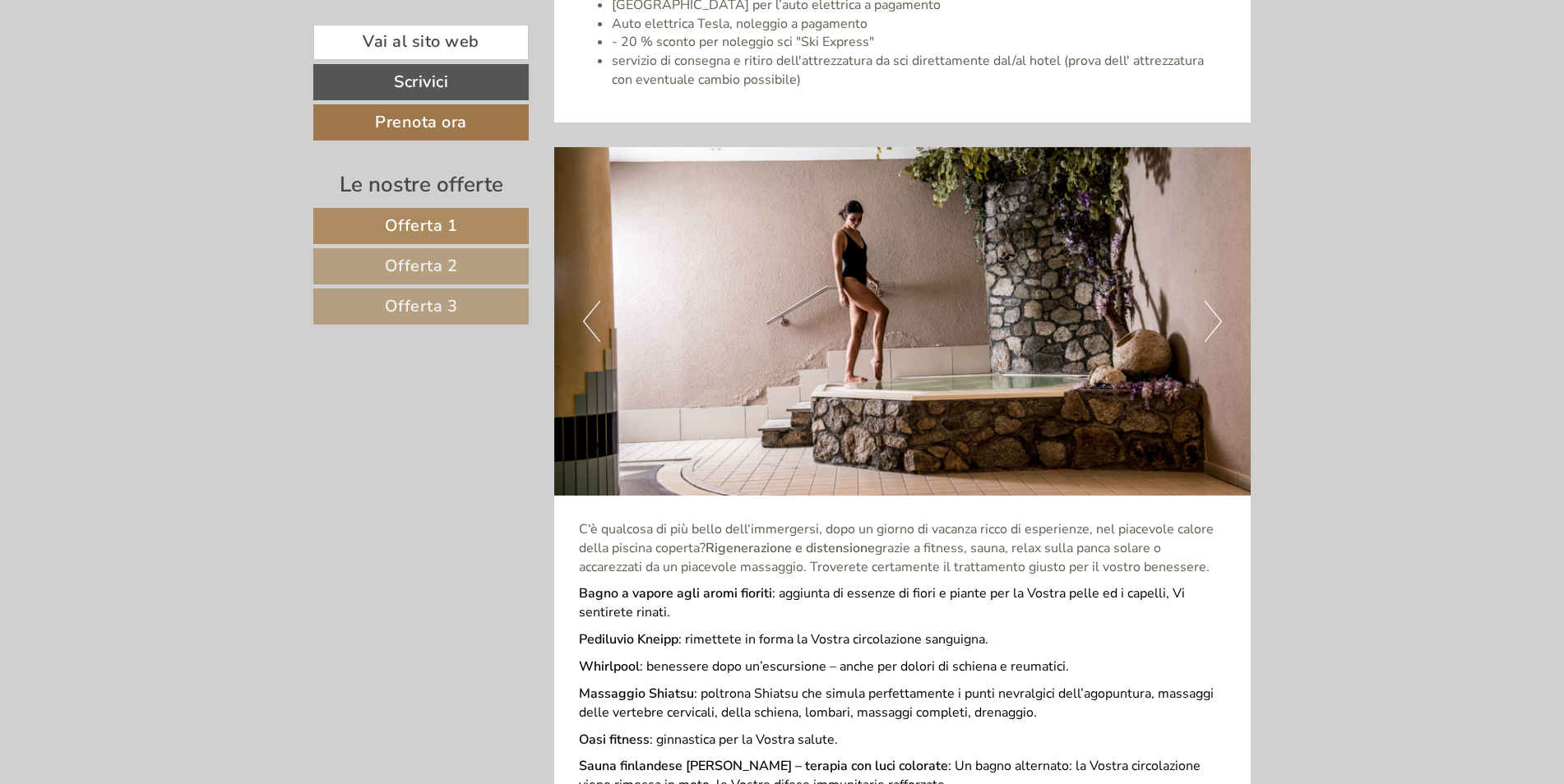
click at [1211, 301] on button "Next" at bounding box center [1213, 321] width 17 height 41
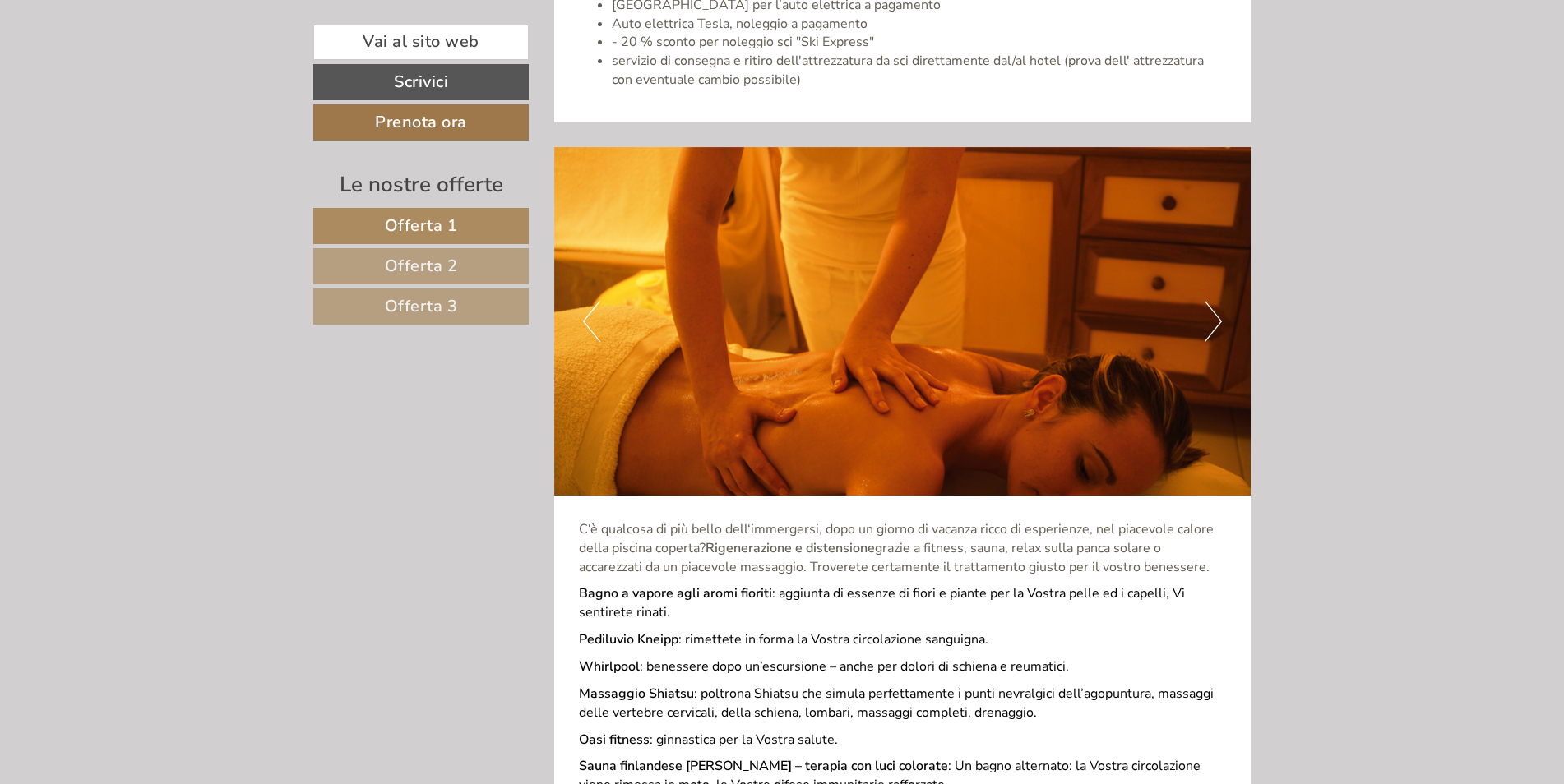
click at [1213, 301] on button "Next" at bounding box center [1213, 321] width 17 height 41
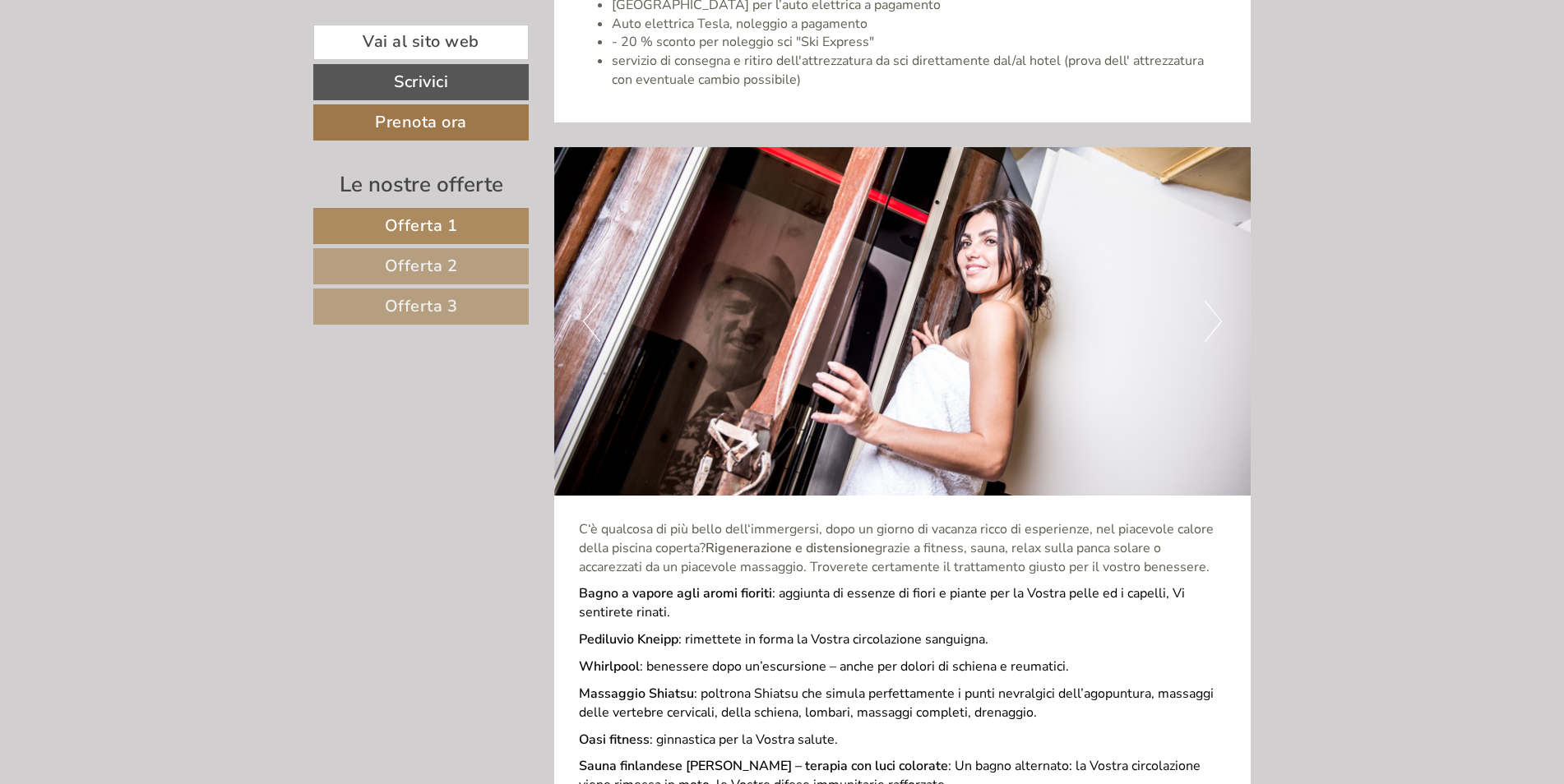
click at [1213, 301] on button "Next" at bounding box center [1213, 321] width 17 height 41
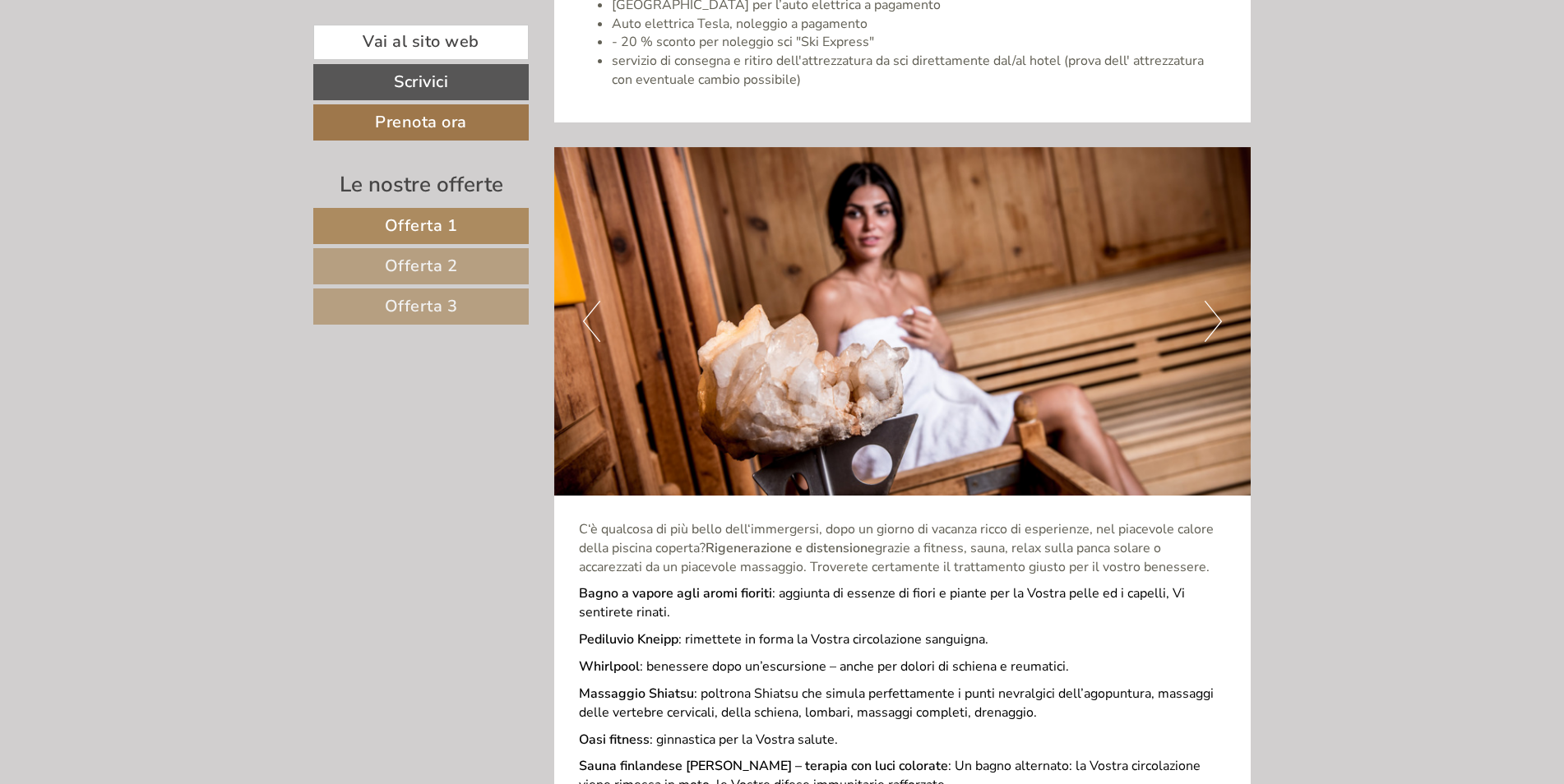
click at [1213, 301] on button "Next" at bounding box center [1213, 321] width 17 height 41
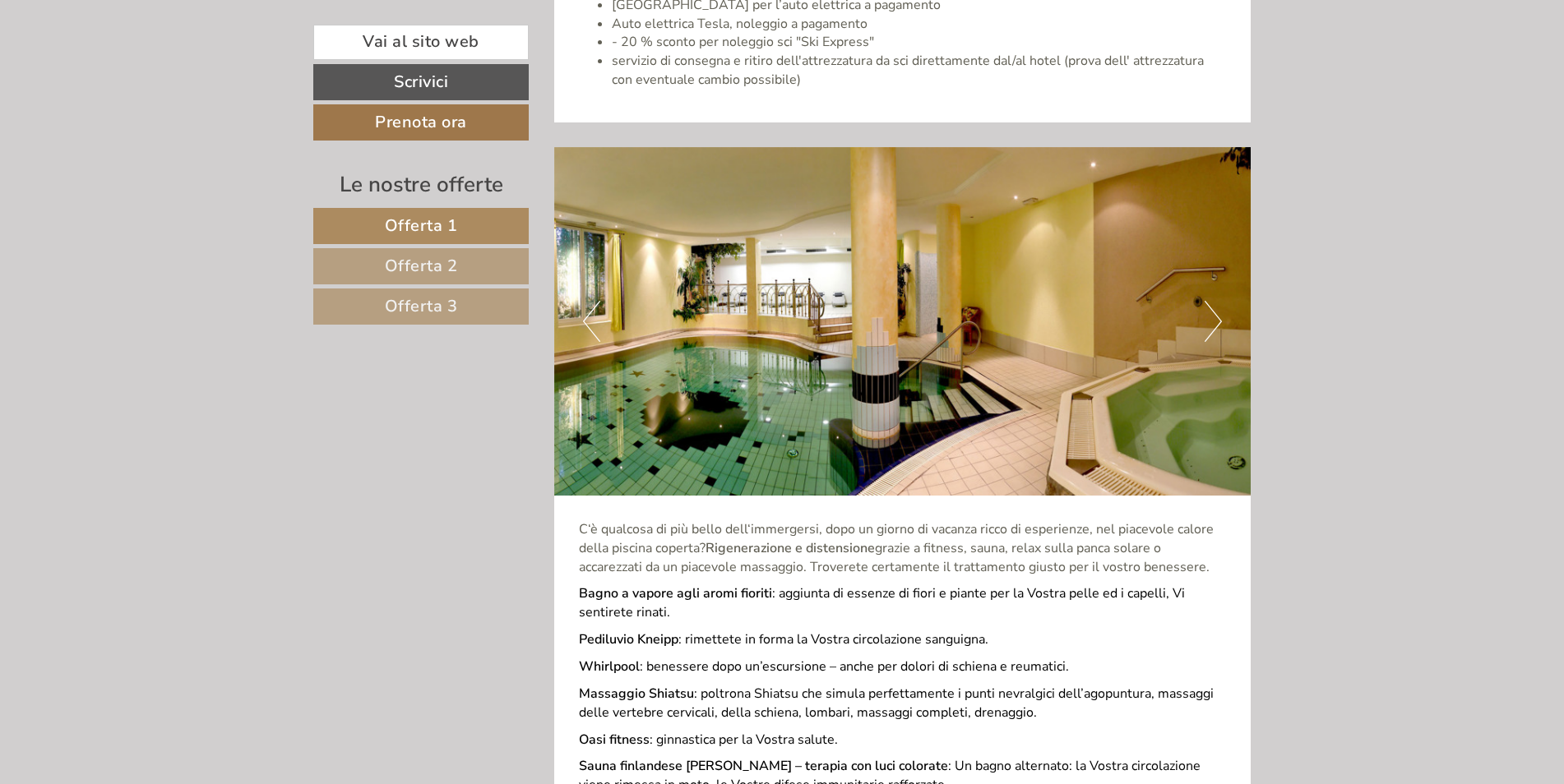
click at [1213, 301] on button "Next" at bounding box center [1213, 321] width 17 height 41
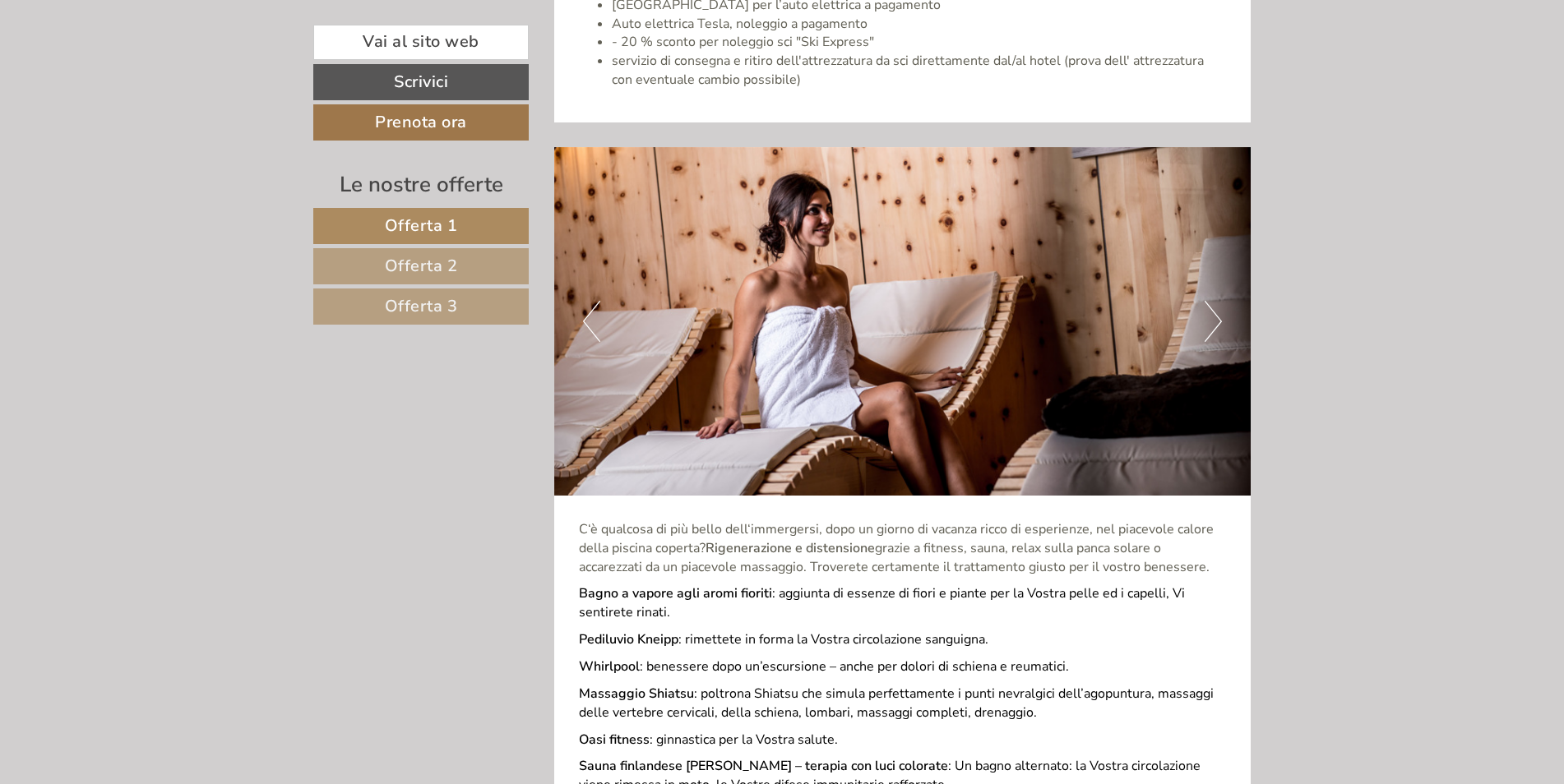
click at [1213, 301] on button "Next" at bounding box center [1213, 321] width 17 height 41
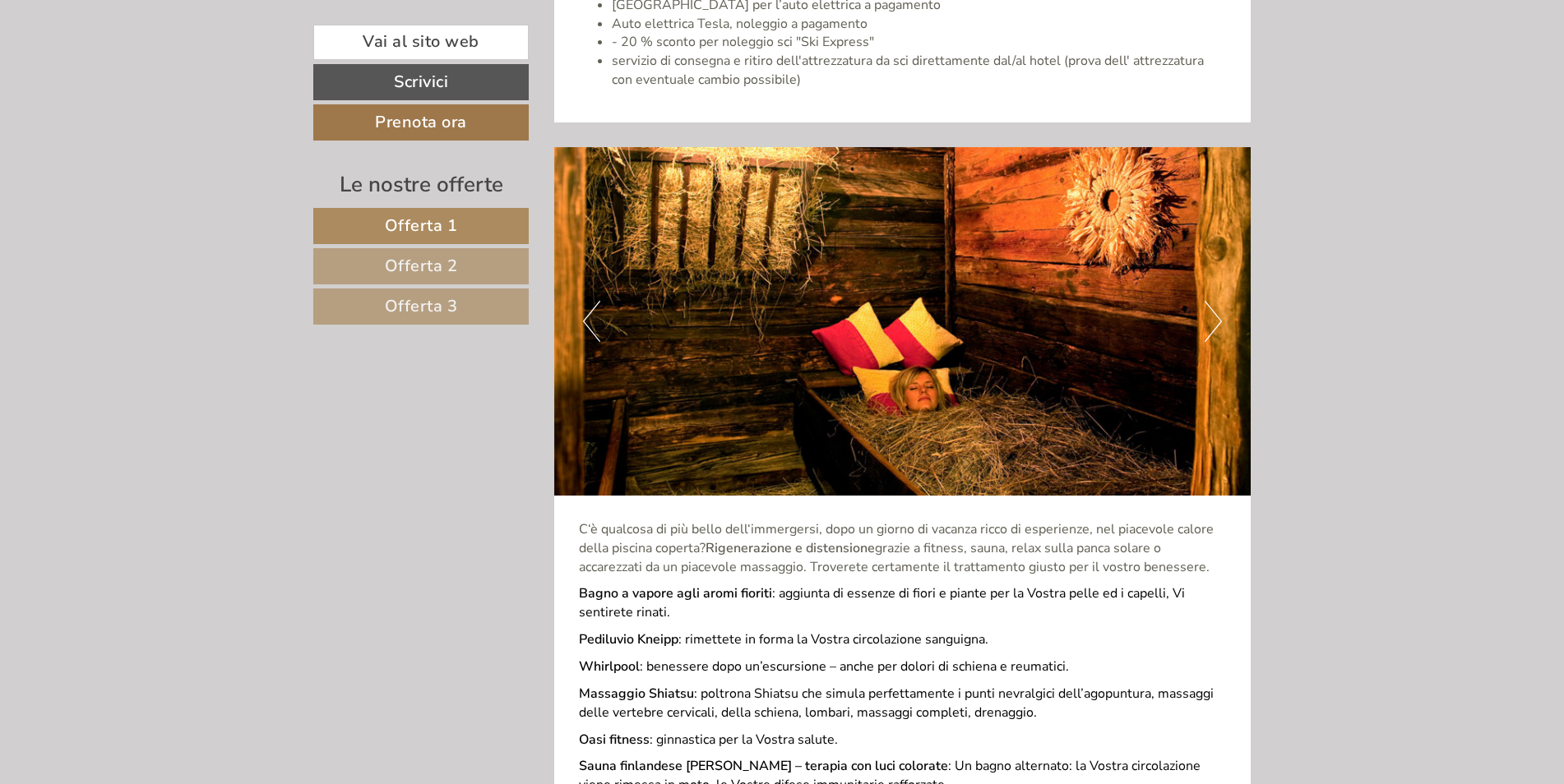
click at [1214, 301] on button "Next" at bounding box center [1213, 321] width 17 height 41
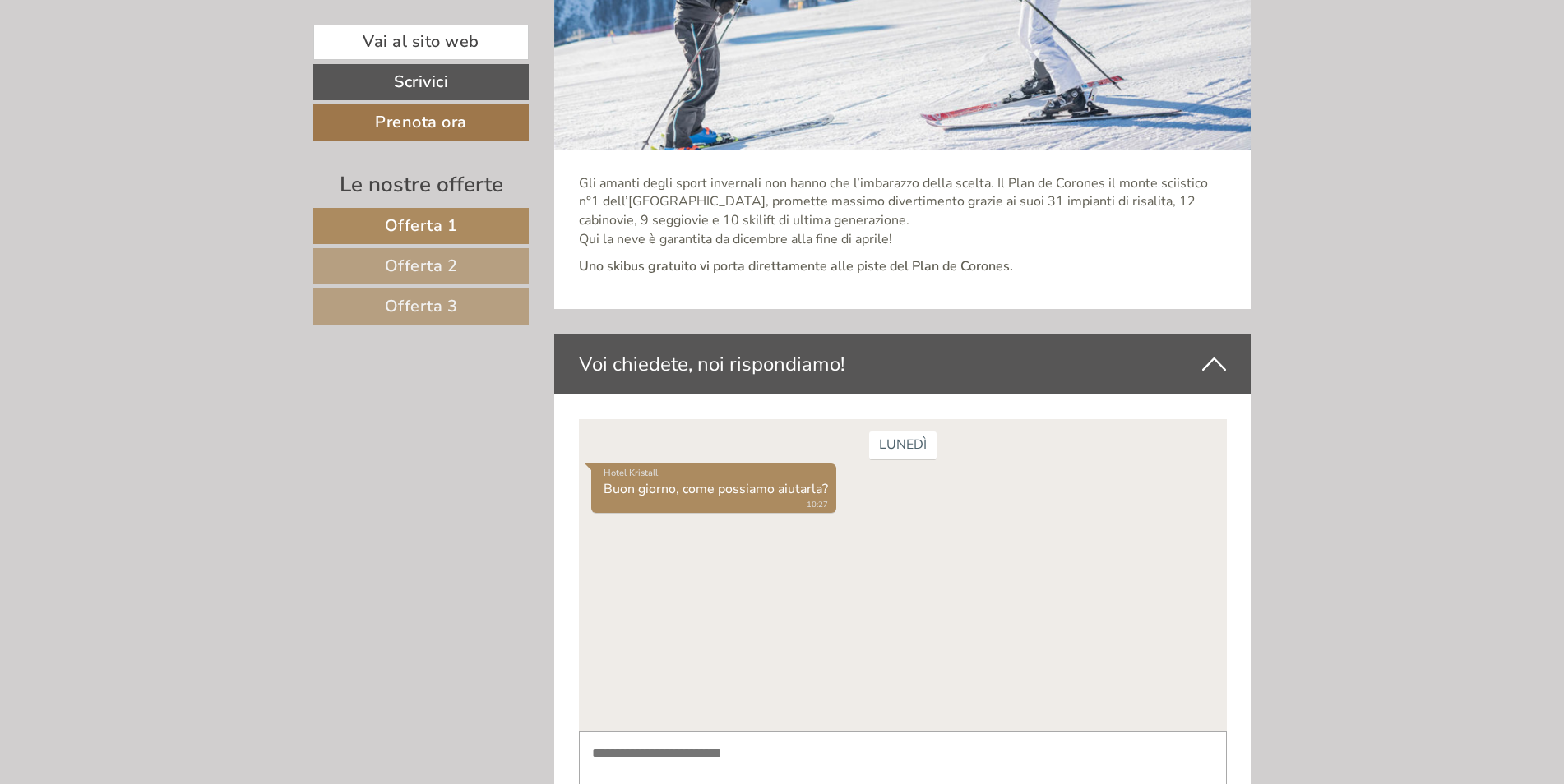
scroll to position [7066, 0]
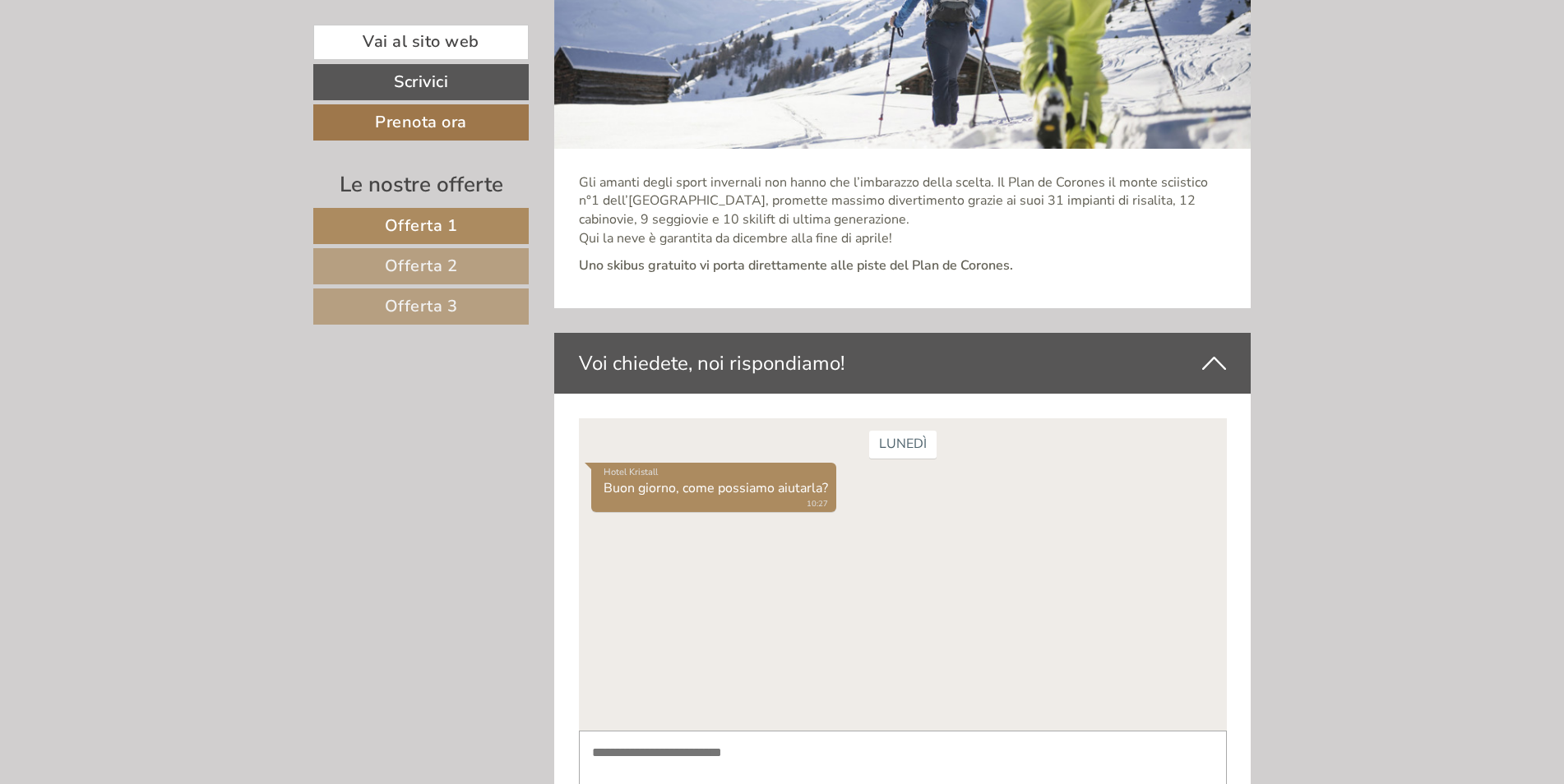
click at [419, 265] on span "Offerta 2" at bounding box center [421, 265] width 73 height 22
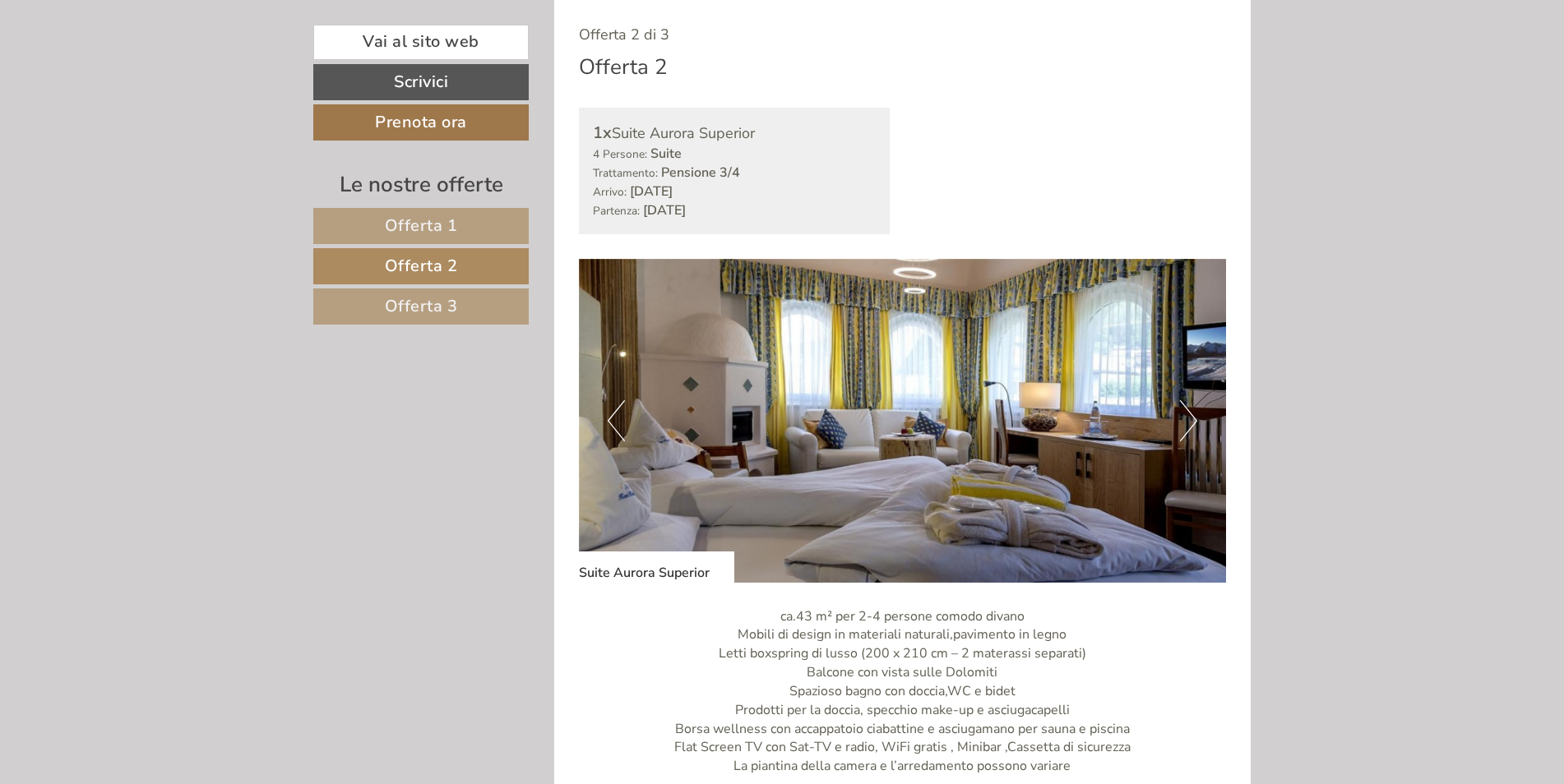
click at [1187, 427] on button "Next" at bounding box center [1188, 420] width 17 height 41
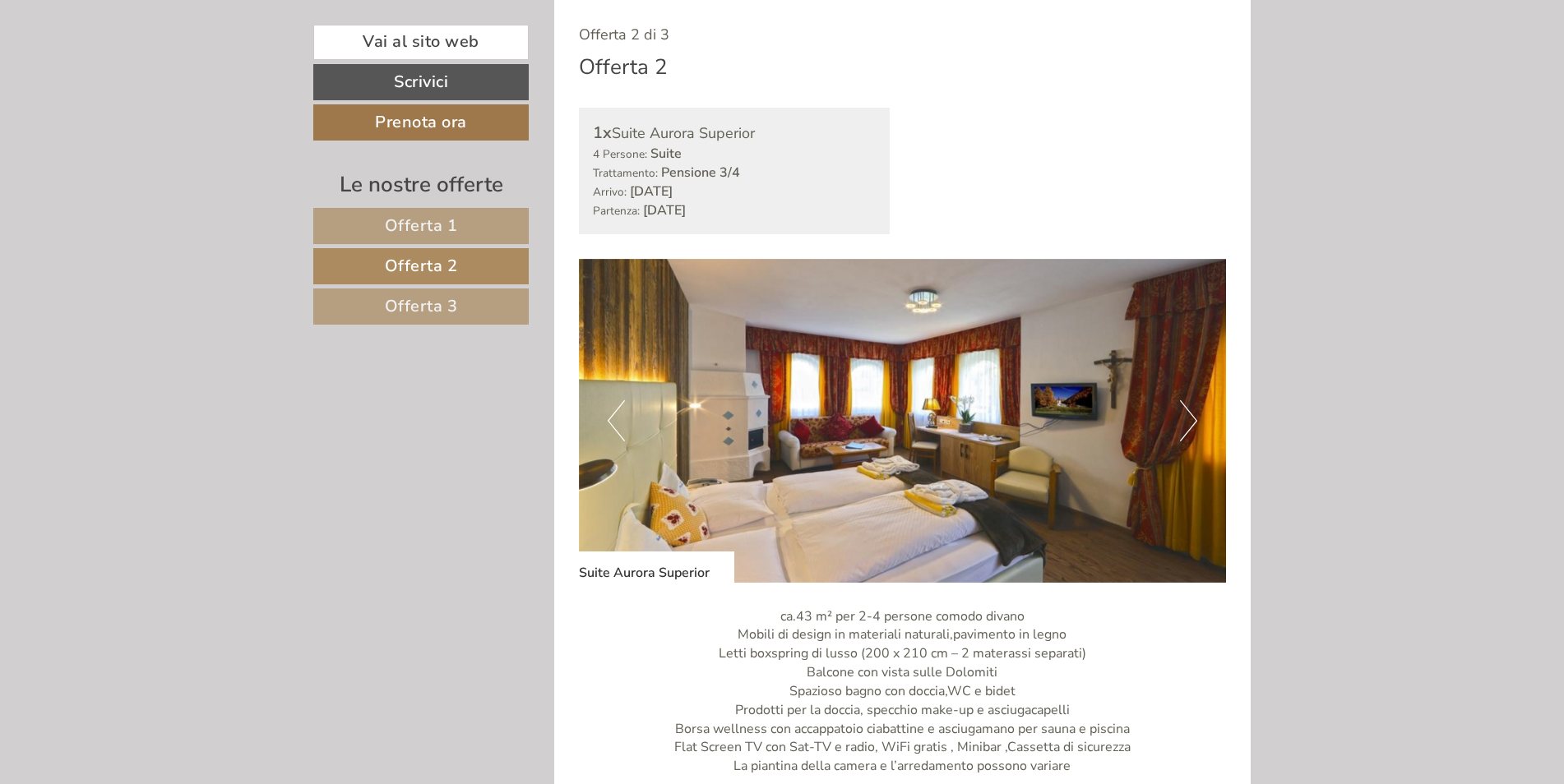
click at [1187, 426] on button "Next" at bounding box center [1188, 420] width 17 height 41
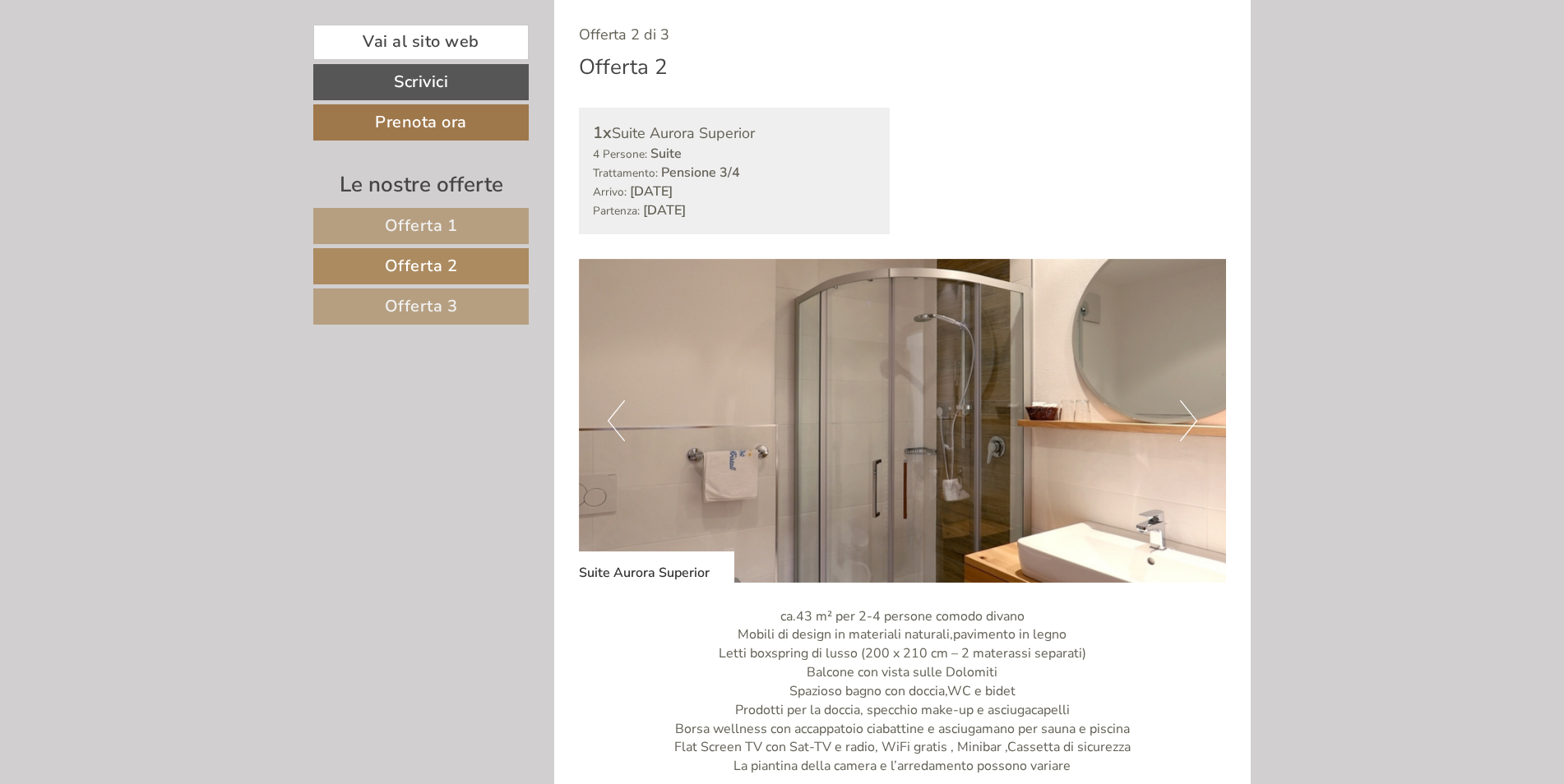
click at [1187, 426] on button "Next" at bounding box center [1188, 420] width 17 height 41
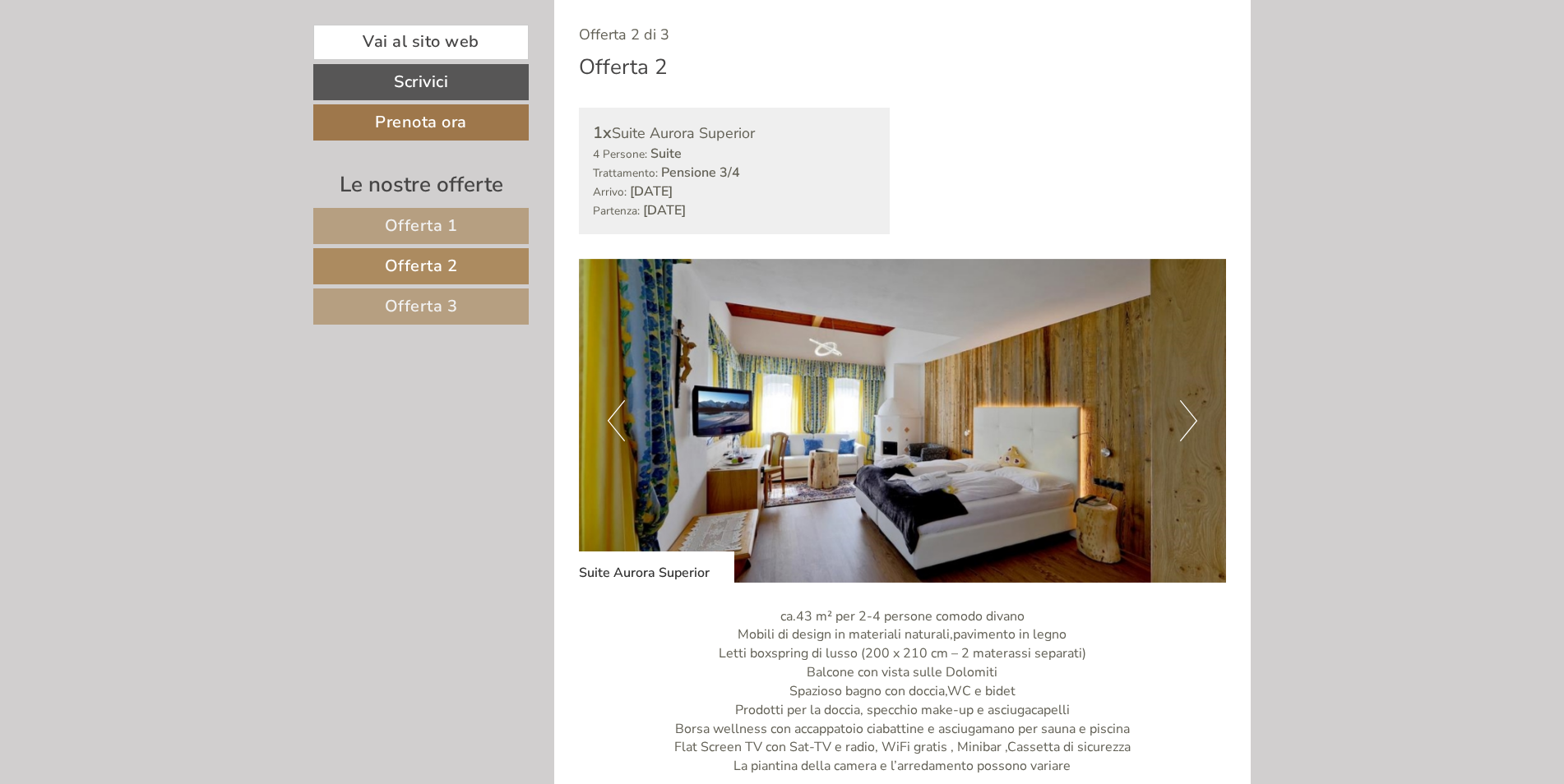
click at [1187, 424] on button "Next" at bounding box center [1188, 420] width 17 height 41
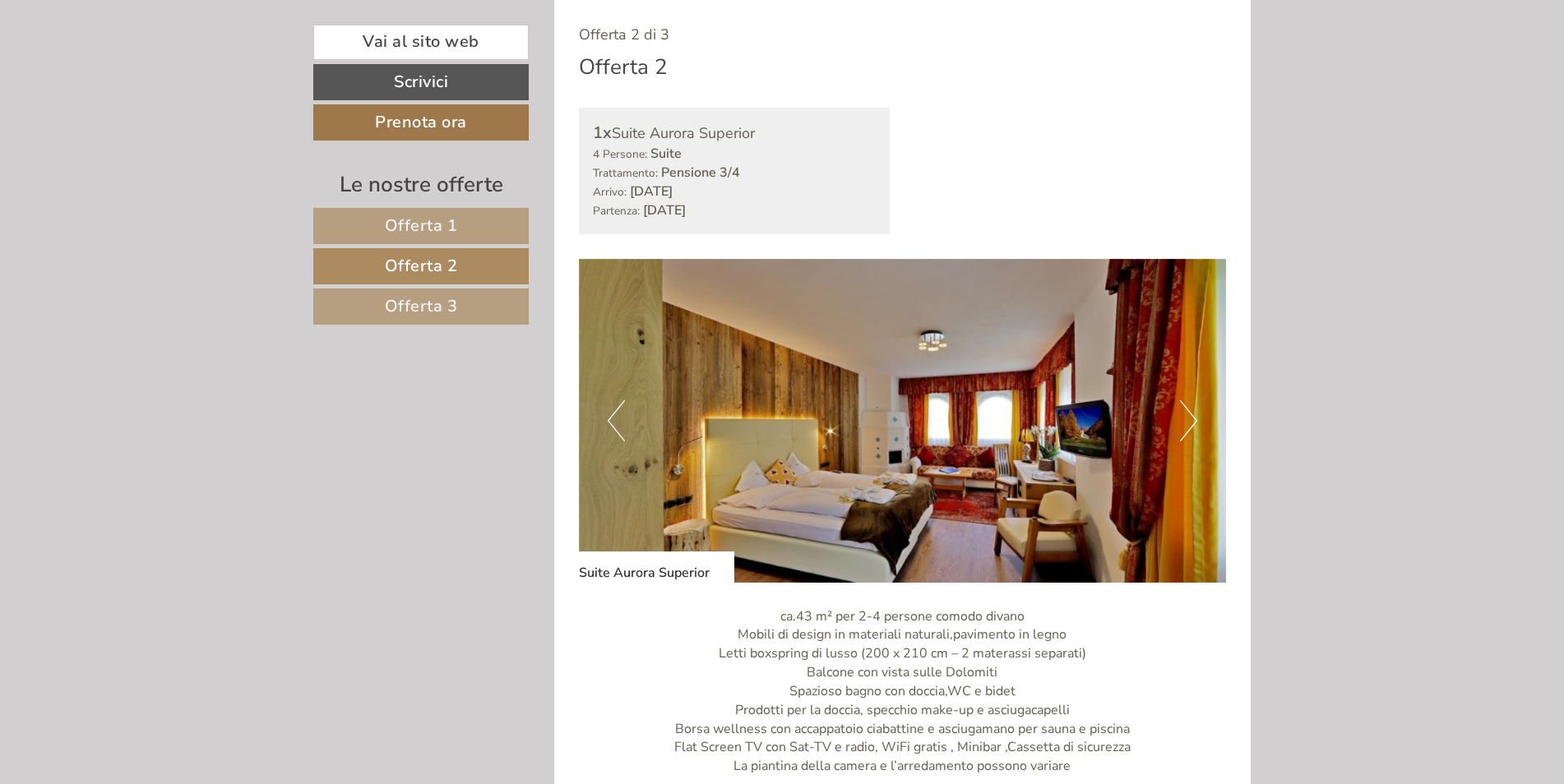
click at [1199, 411] on img at bounding box center [902, 420] width 647 height 324
click at [1184, 435] on button "Next" at bounding box center [1188, 420] width 17 height 41
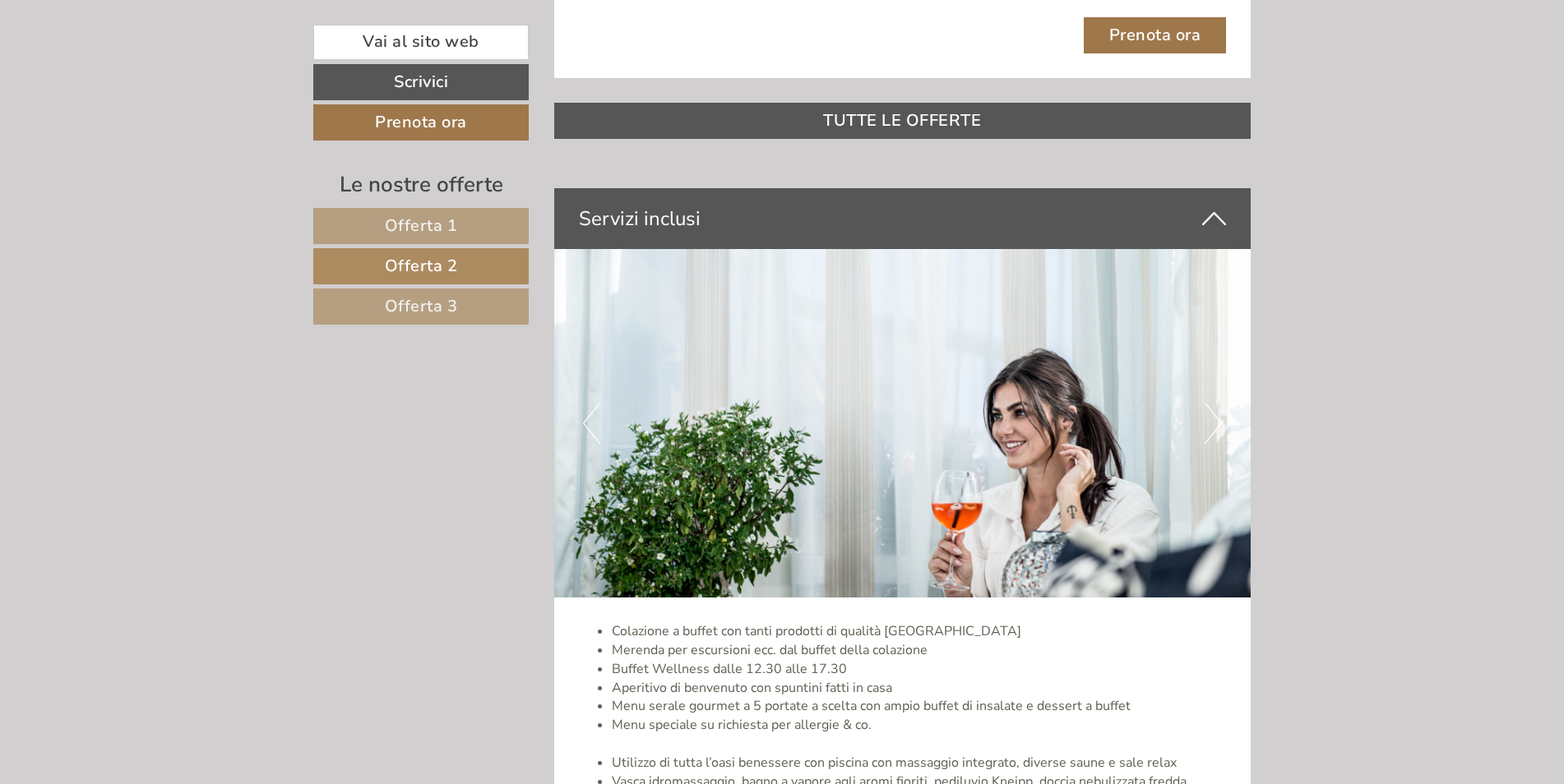
click at [396, 319] on link "Offerta 3" at bounding box center [420, 307] width 216 height 36
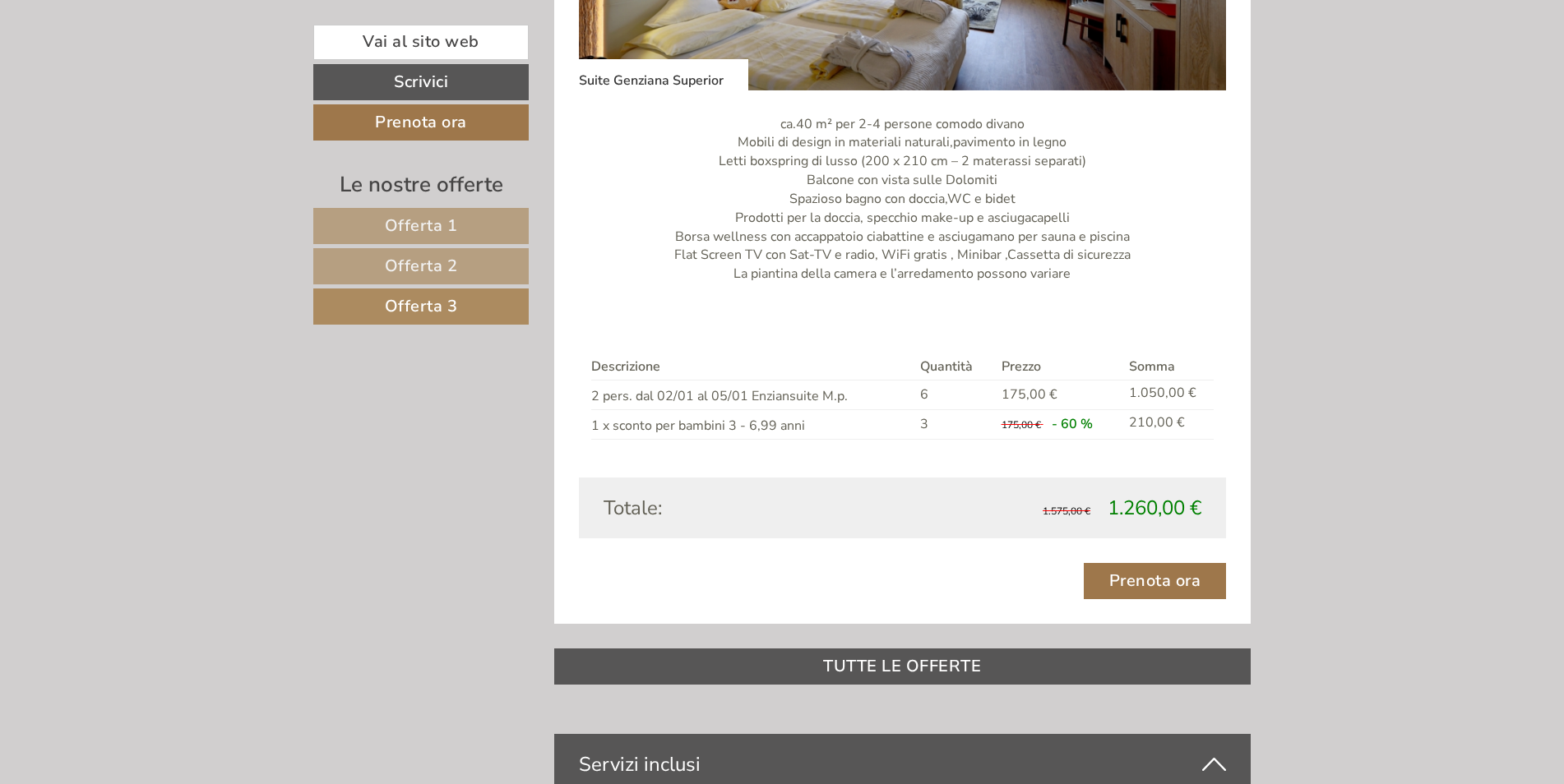
scroll to position [1472, 0]
drag, startPoint x: 400, startPoint y: 231, endPoint x: 409, endPoint y: 228, distance: 9.5
click at [400, 231] on span "Offerta 1" at bounding box center [421, 225] width 73 height 22
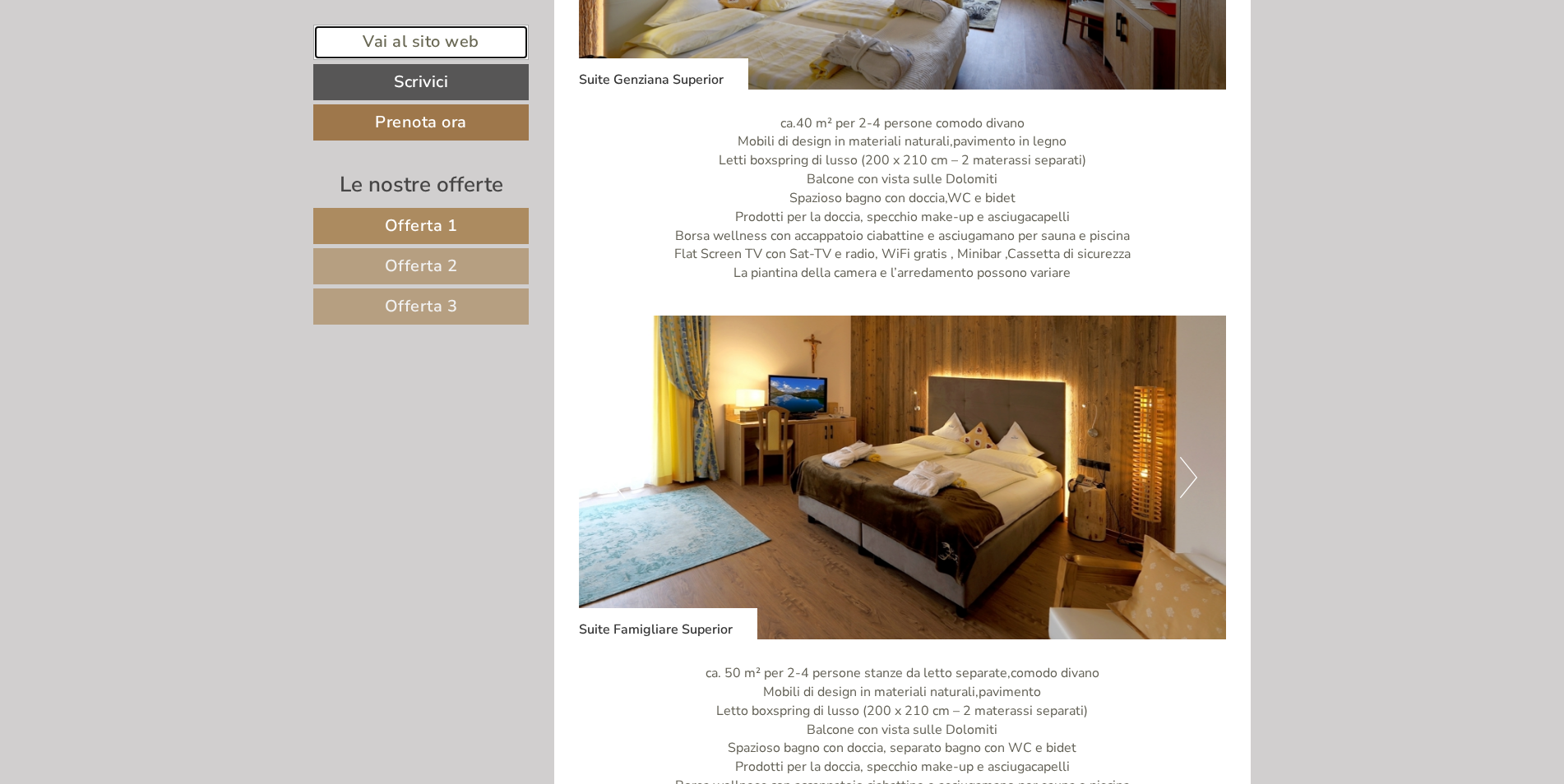
click at [432, 34] on link "Vai al sito web" at bounding box center [420, 42] width 216 height 35
